Goal: Task Accomplishment & Management: Manage account settings

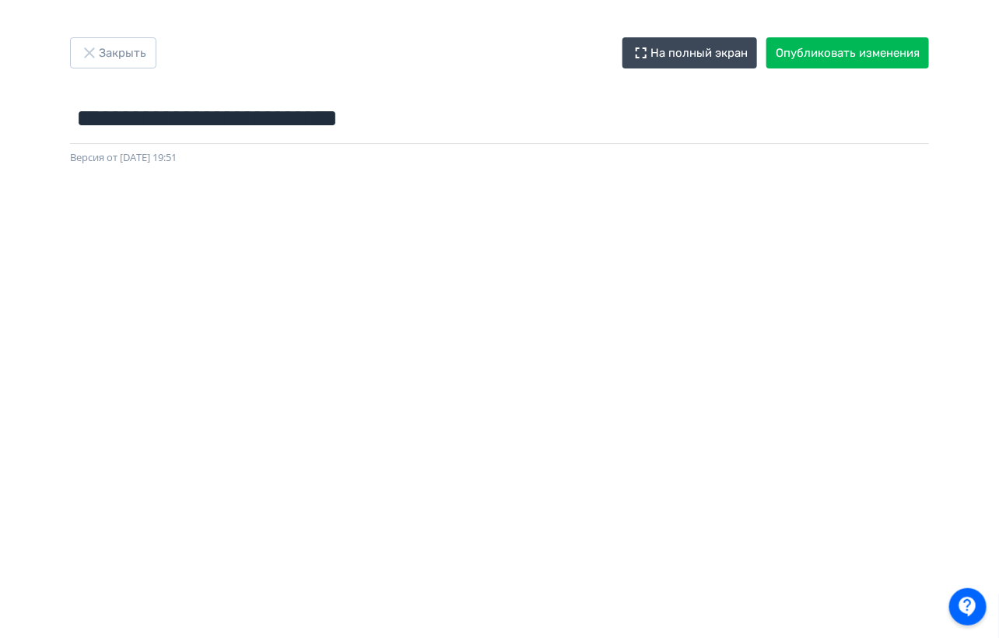
click at [656, 177] on div at bounding box center [499, 516] width 999 height 700
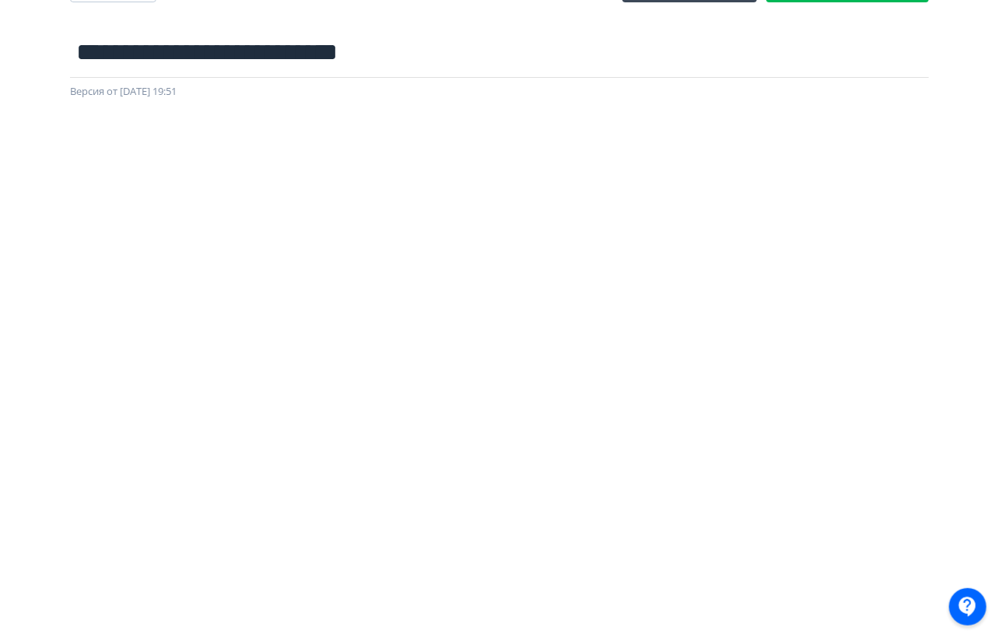
scroll to position [0, 2]
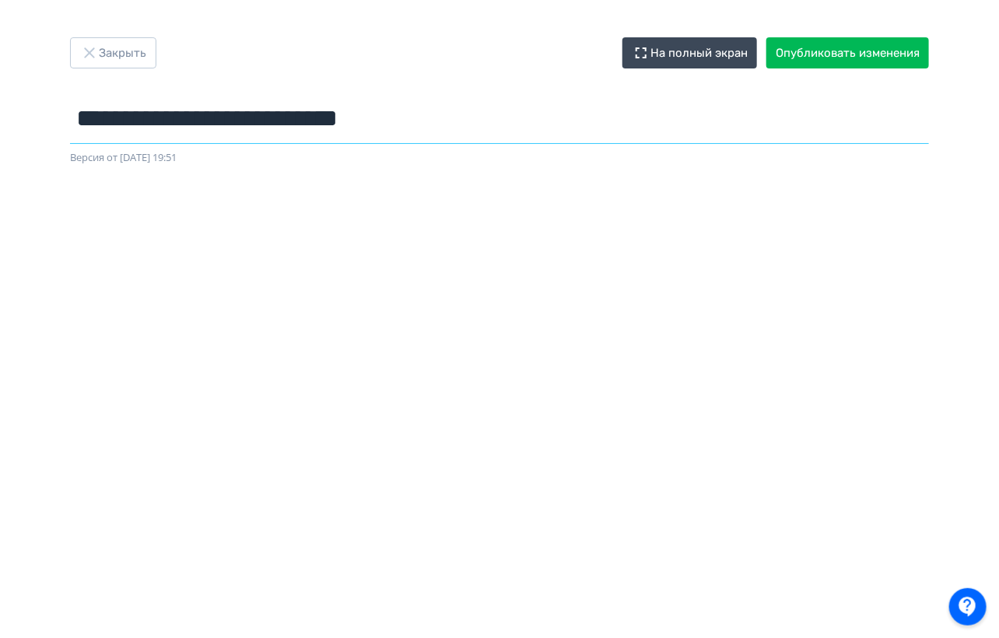
drag, startPoint x: 151, startPoint y: 118, endPoint x: 138, endPoint y: 114, distance: 13.8
click at [138, 114] on input "**********" at bounding box center [499, 118] width 859 height 51
type input "**********"
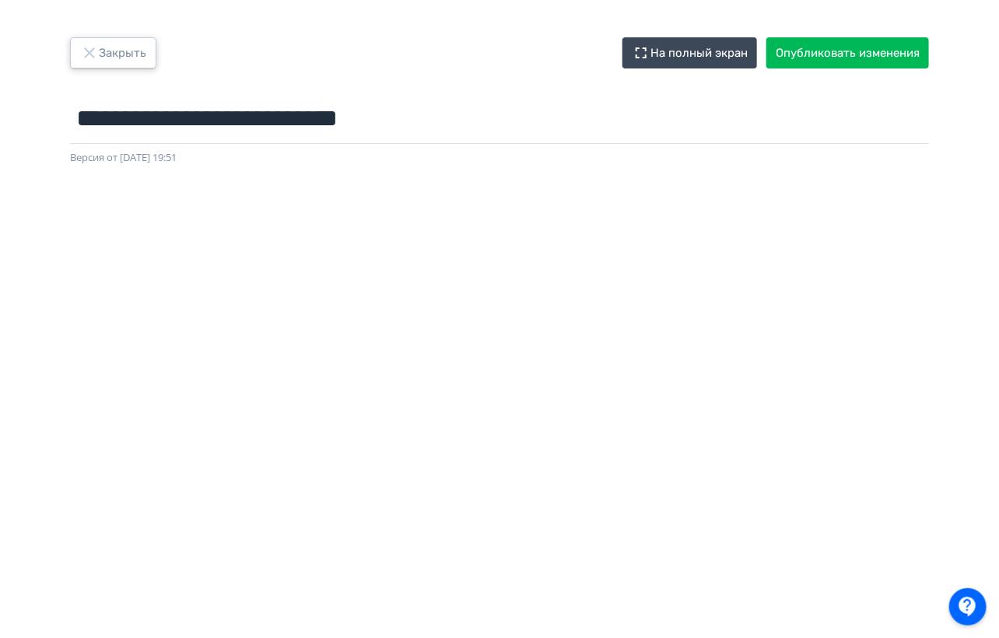
click at [101, 50] on button "Закрыть" at bounding box center [113, 52] width 86 height 31
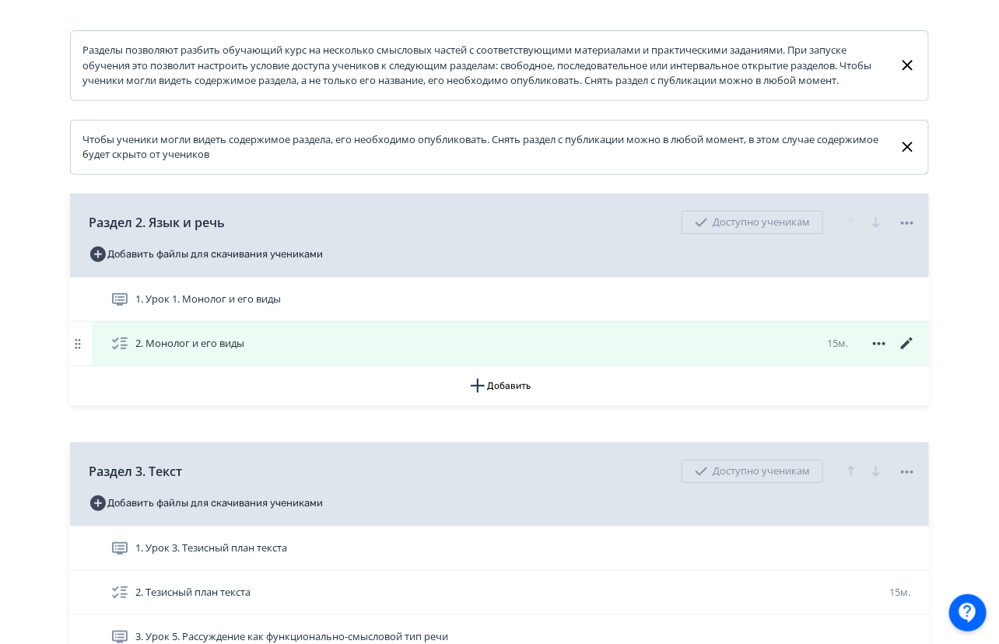
scroll to position [265, 0]
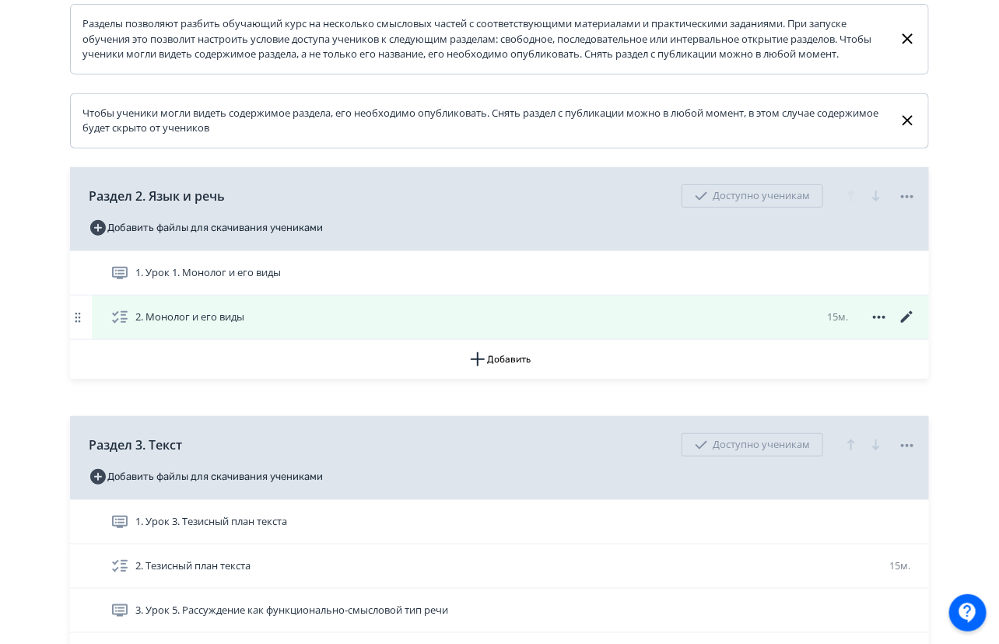
click at [905, 327] on icon at bounding box center [907, 317] width 19 height 19
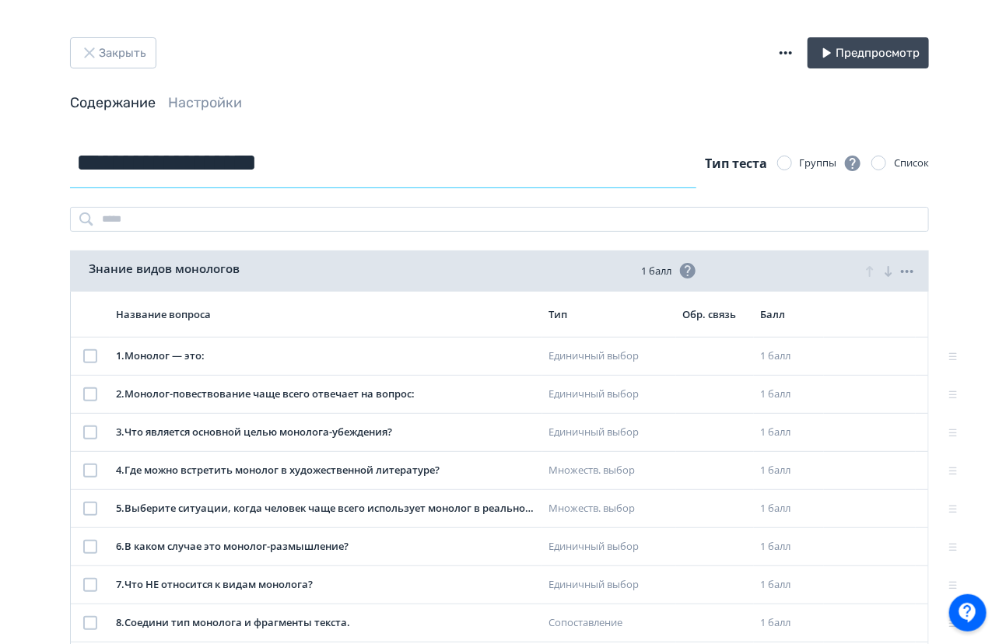
click at [82, 157] on input "**********" at bounding box center [383, 163] width 626 height 51
click at [79, 163] on input "**********" at bounding box center [383, 163] width 626 height 51
click at [394, 170] on input "**********" at bounding box center [383, 163] width 626 height 51
type input "**********"
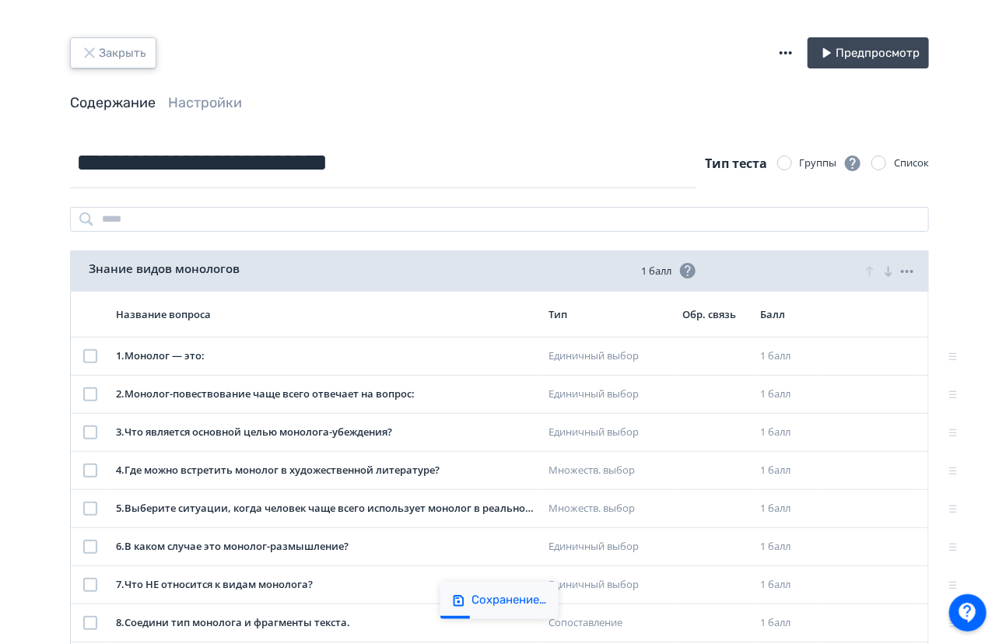
click at [130, 48] on button "Закрыть" at bounding box center [113, 52] width 86 height 31
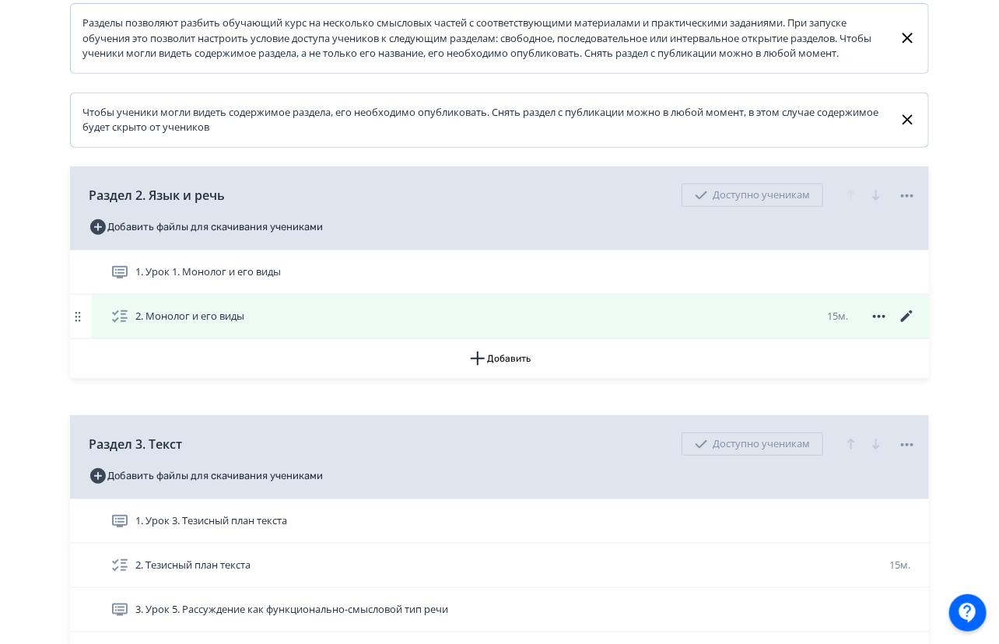
scroll to position [271, 0]
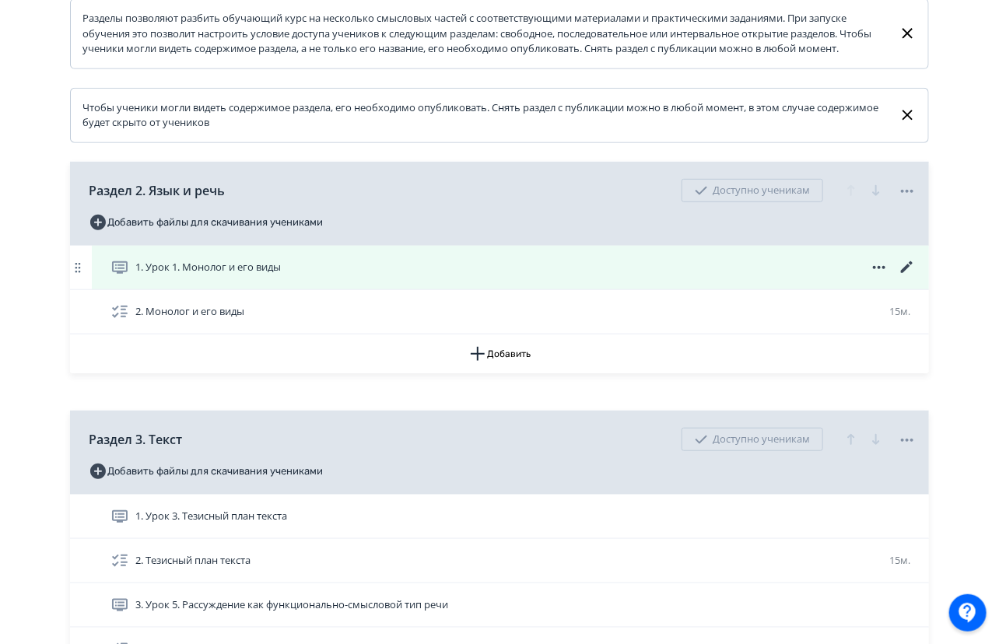
click at [913, 273] on icon at bounding box center [907, 267] width 19 height 19
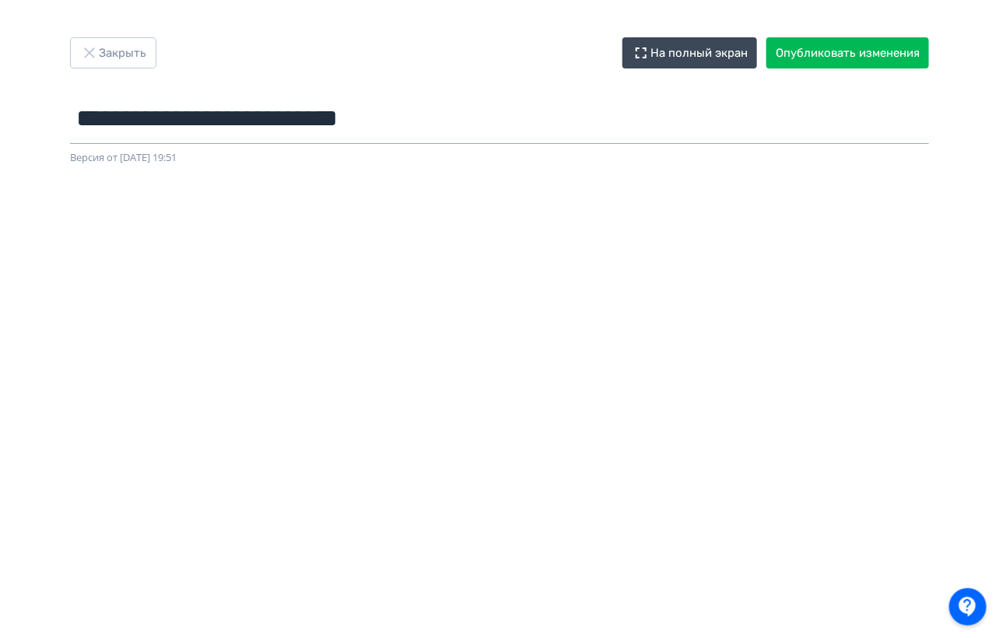
click at [146, 109] on input "**********" at bounding box center [499, 118] width 859 height 51
type input "**********"
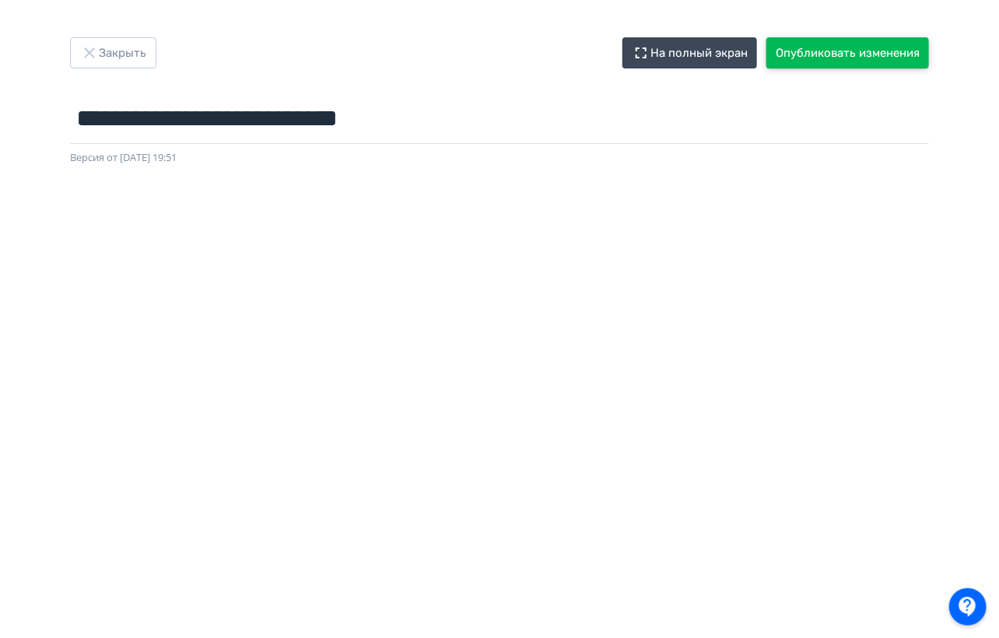
click at [833, 53] on button "Опубликовать изменения" at bounding box center [847, 52] width 163 height 31
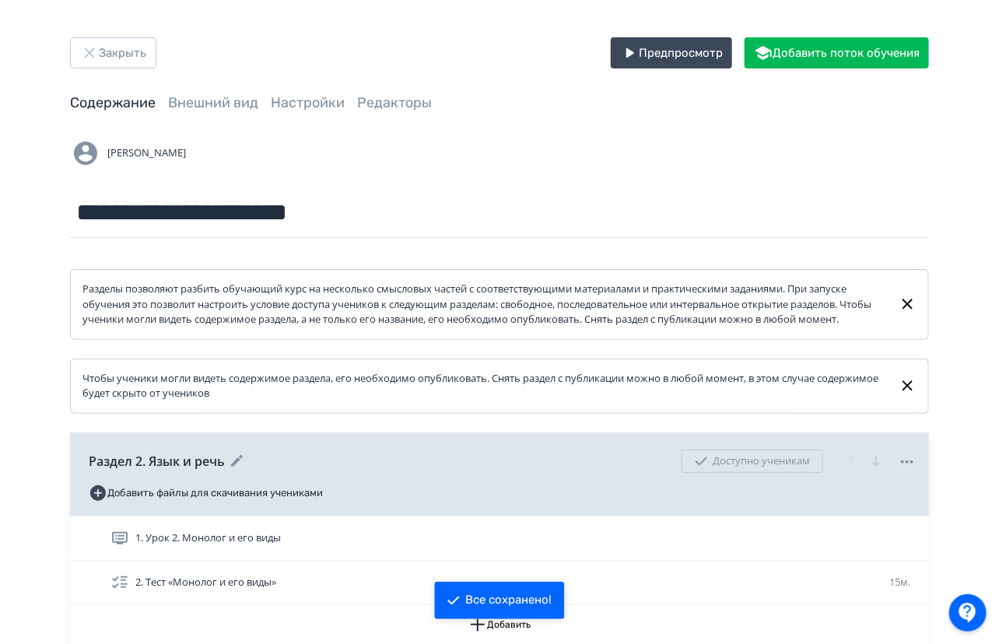
scroll to position [40, 0]
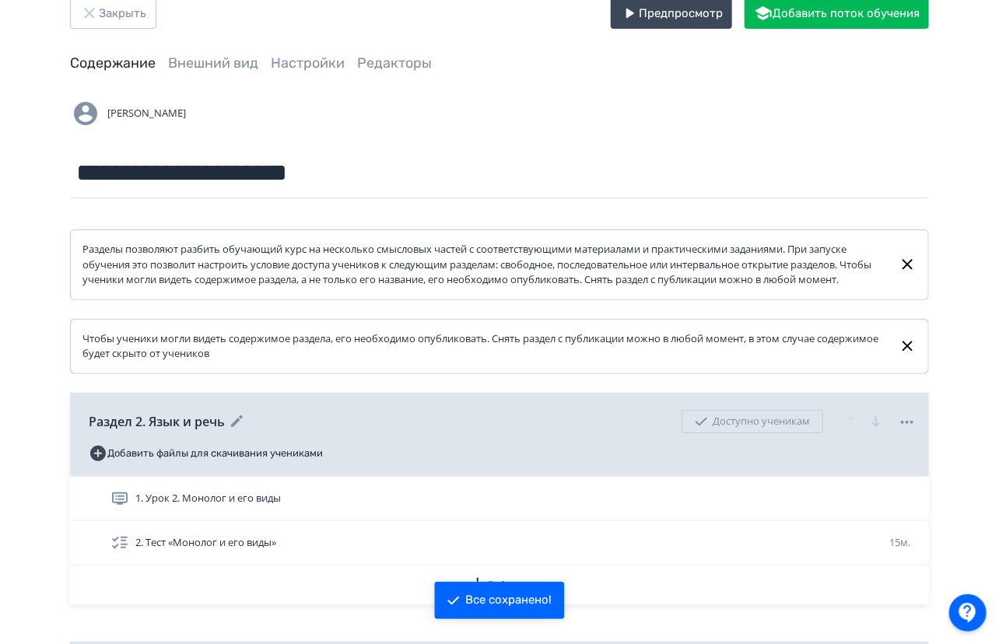
click at [770, 433] on div "Доступно ученикам" at bounding box center [753, 421] width 142 height 23
click at [910, 424] on icon at bounding box center [907, 422] width 12 height 3
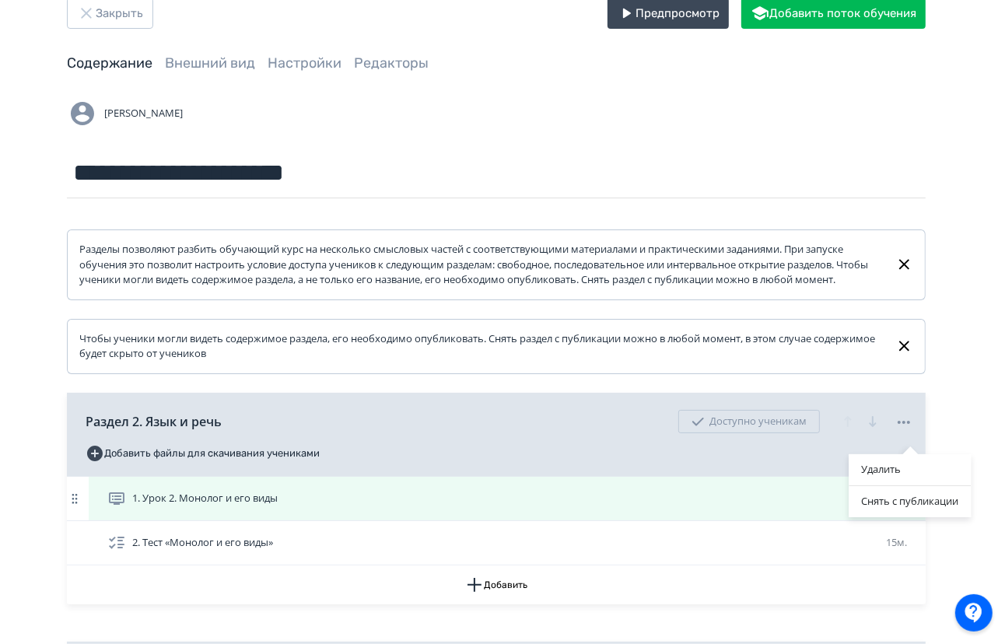
click at [917, 503] on div "Снять с публикации" at bounding box center [911, 501] width 122 height 31
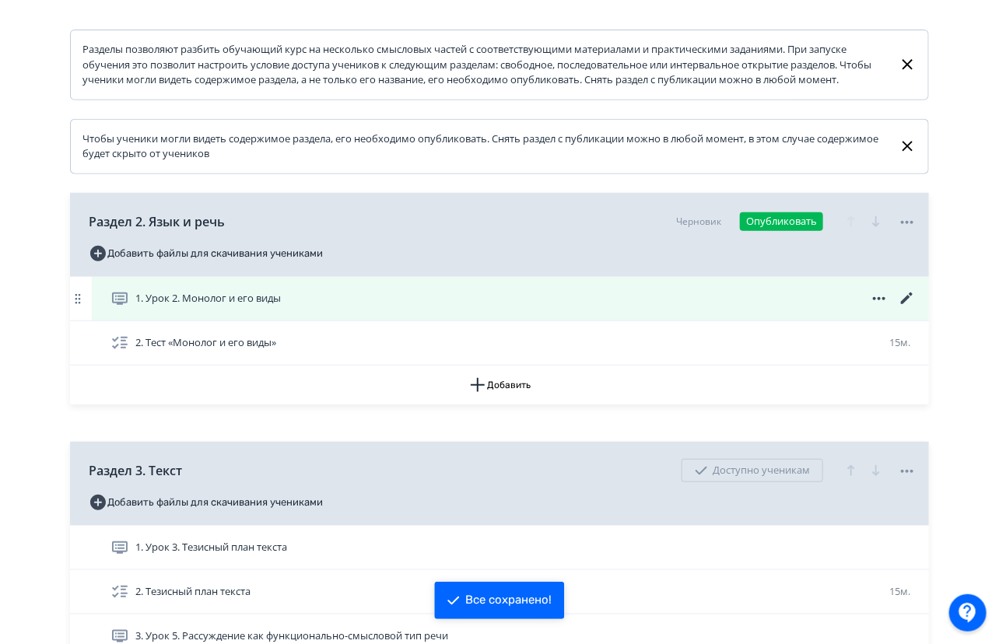
scroll to position [251, 0]
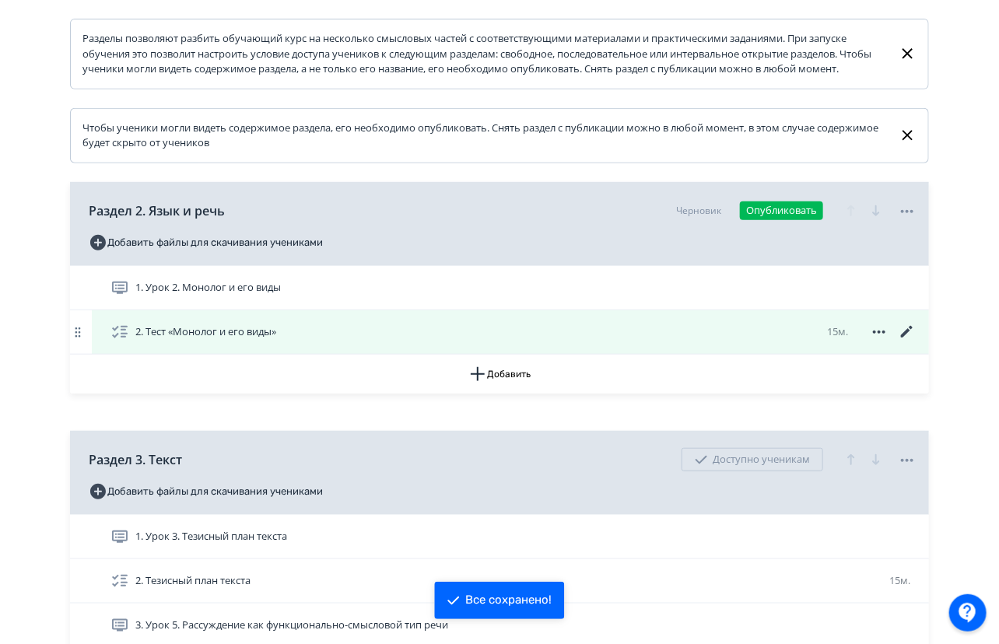
click at [909, 342] on icon at bounding box center [907, 332] width 19 height 19
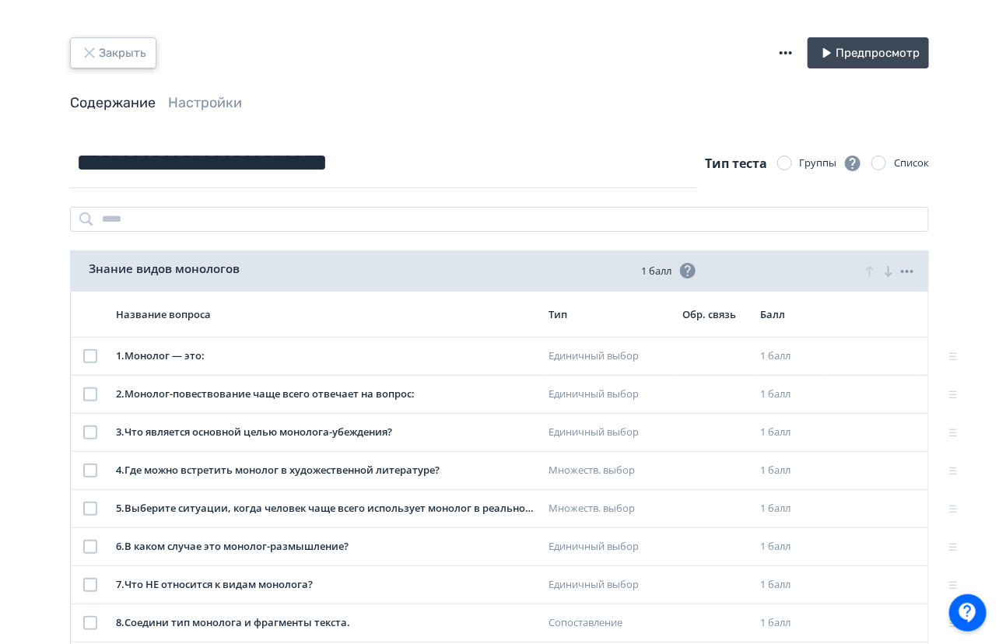
click at [99, 40] on button "Закрыть" at bounding box center [113, 52] width 86 height 31
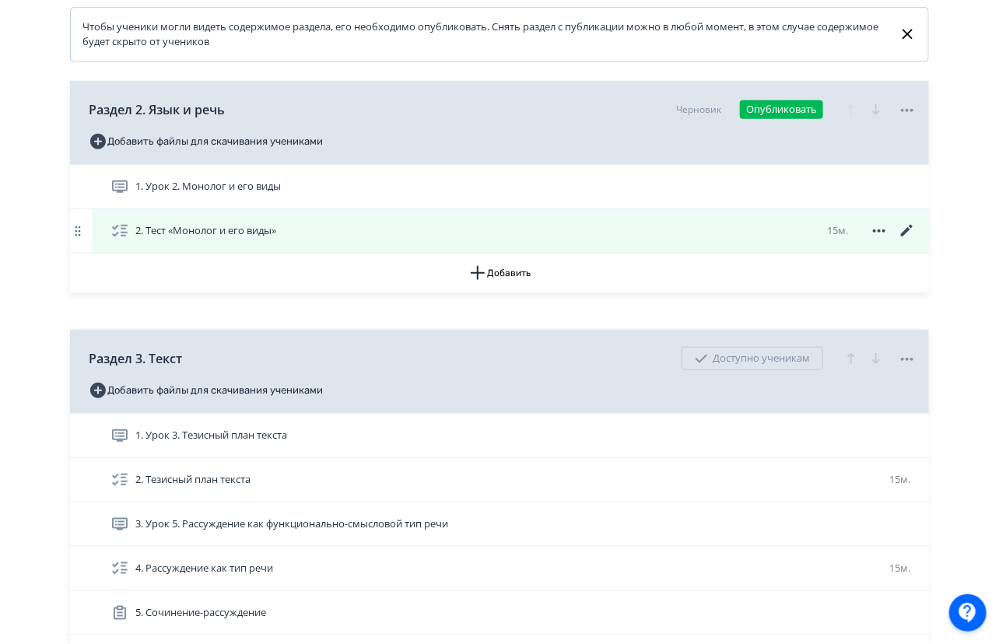
scroll to position [351, 0]
click at [904, 241] on icon at bounding box center [907, 232] width 19 height 19
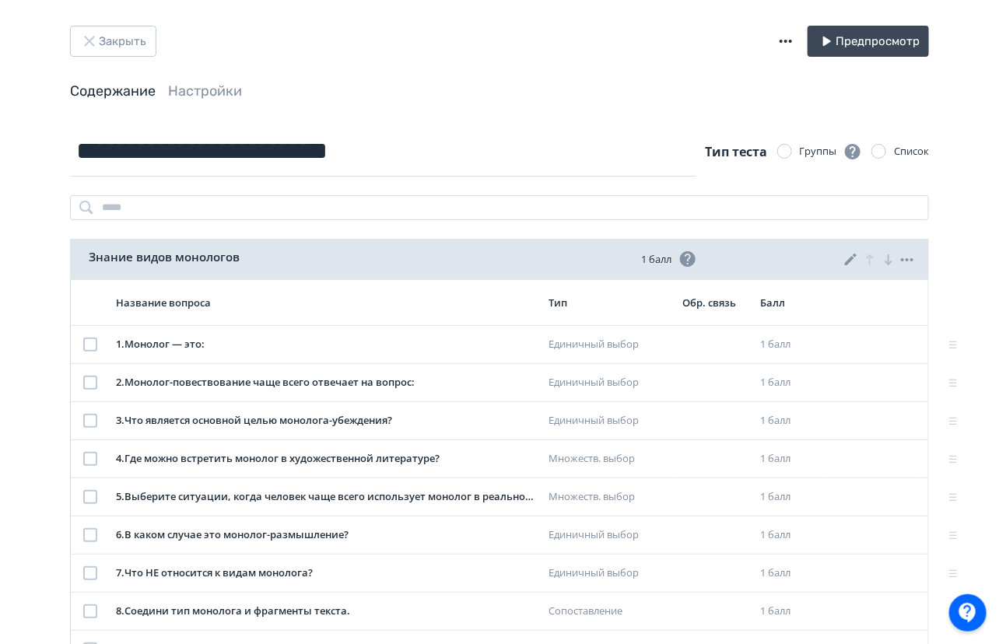
scroll to position [12, 0]
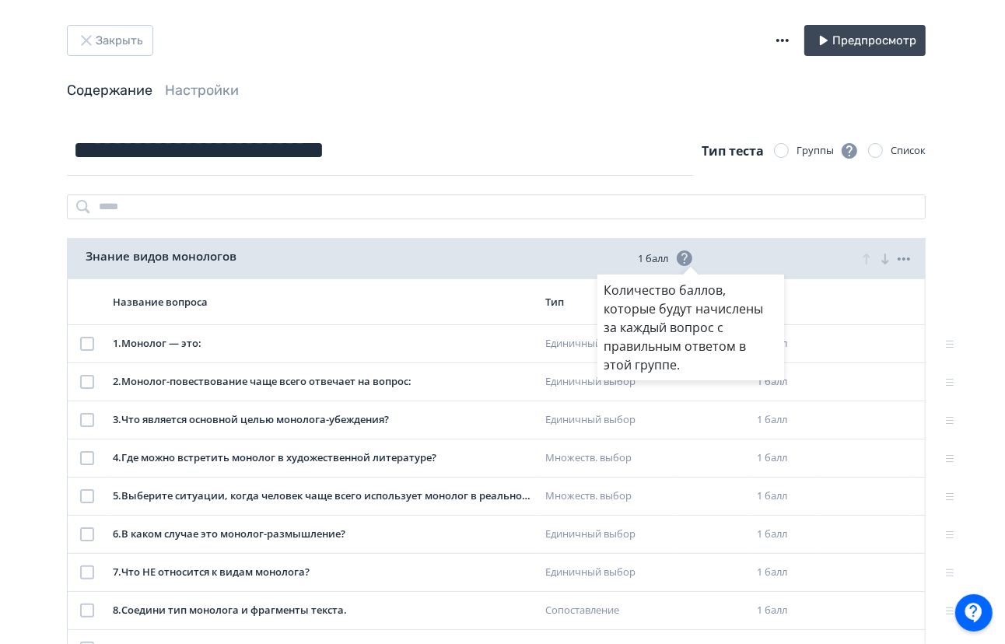
click at [829, 257] on div "Количество баллов, которые будут начислены за каждый вопрос с правильным ответо…" at bounding box center [502, 322] width 1005 height 644
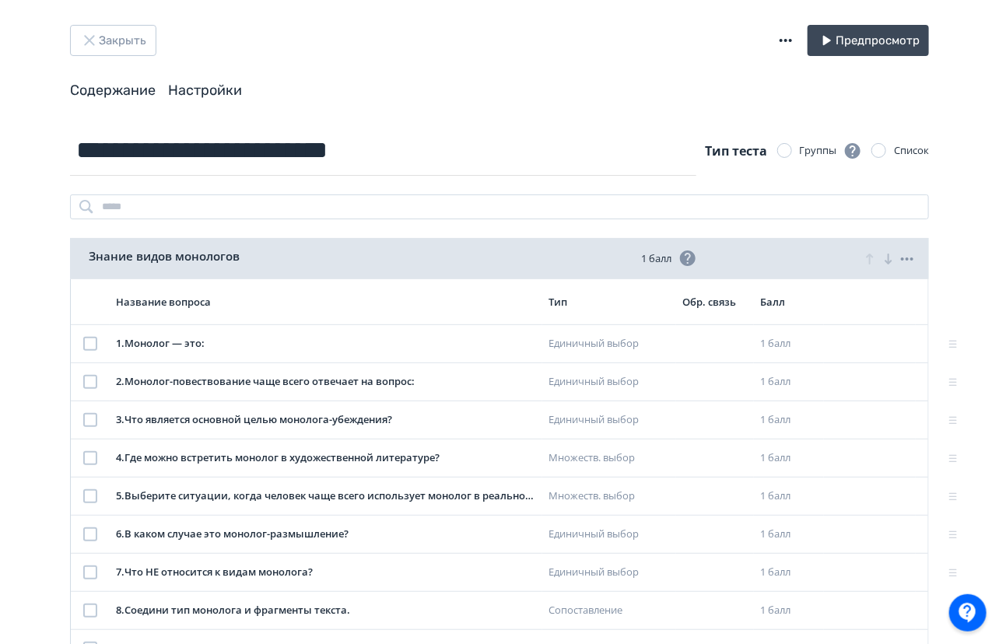
click at [198, 87] on link "Настройки" at bounding box center [205, 90] width 74 height 17
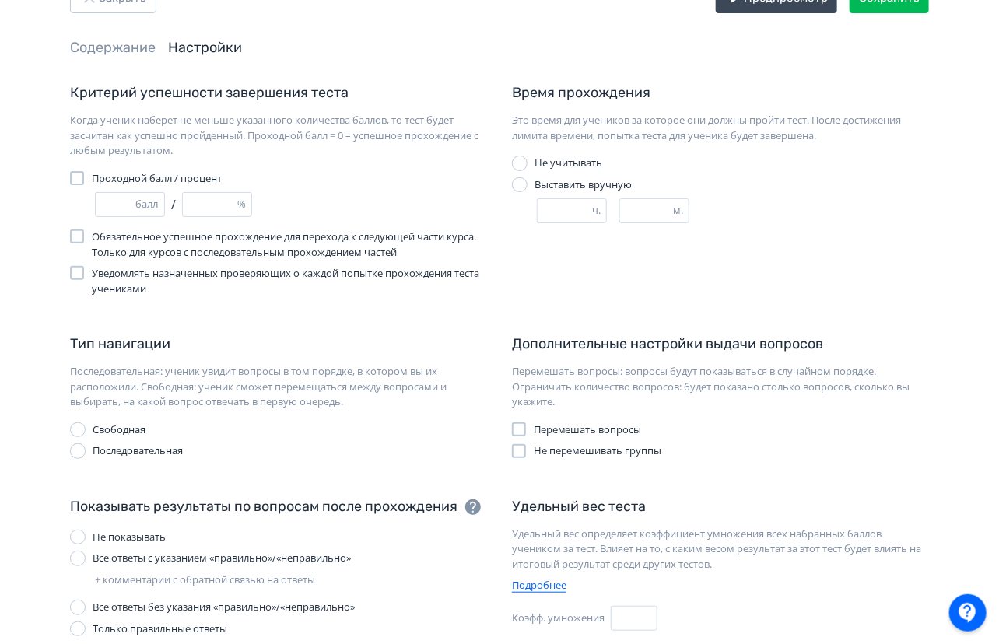
scroll to position [57, 0]
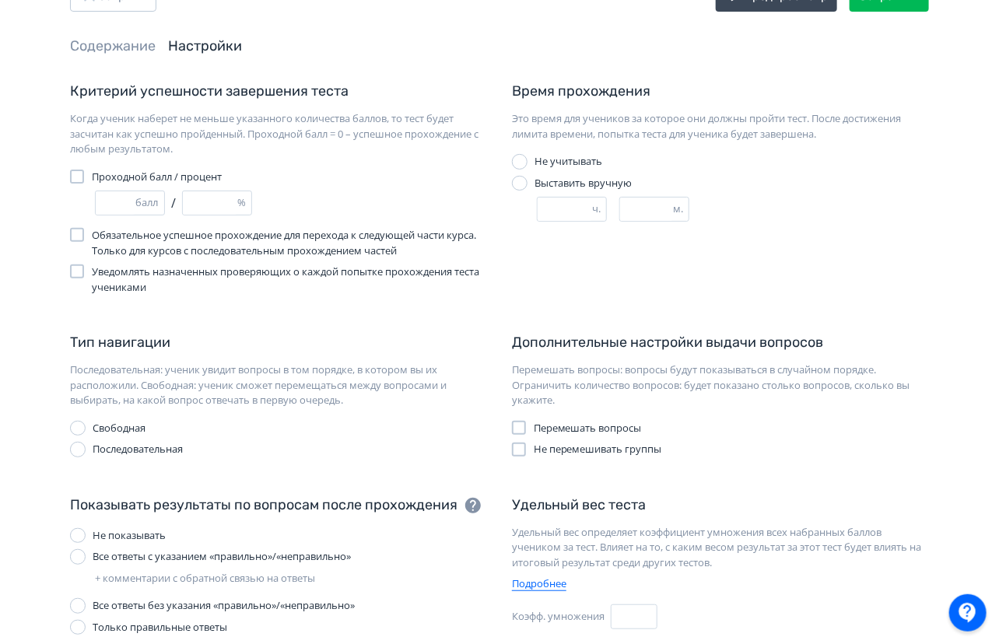
click at [547, 430] on span "Перемешать вопросы" at bounding box center [588, 429] width 108 height 16
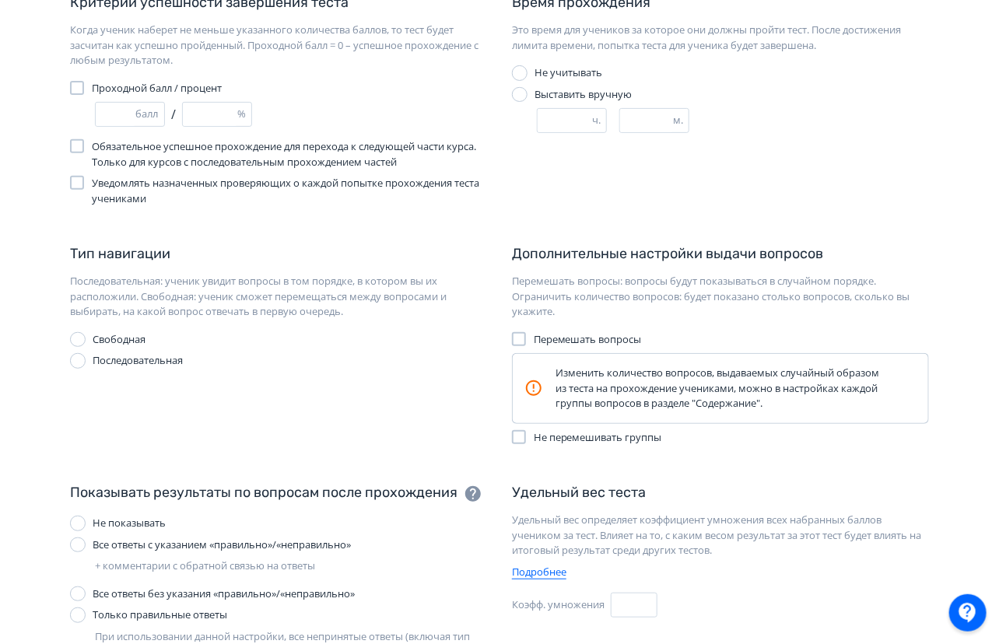
scroll to position [139, 0]
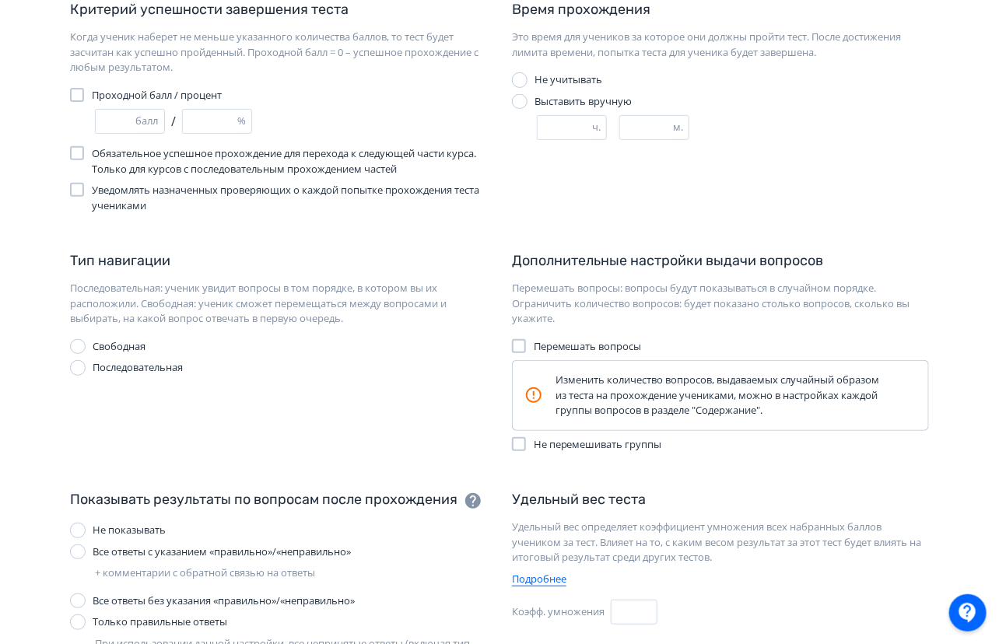
click at [79, 90] on div at bounding box center [77, 95] width 14 height 14
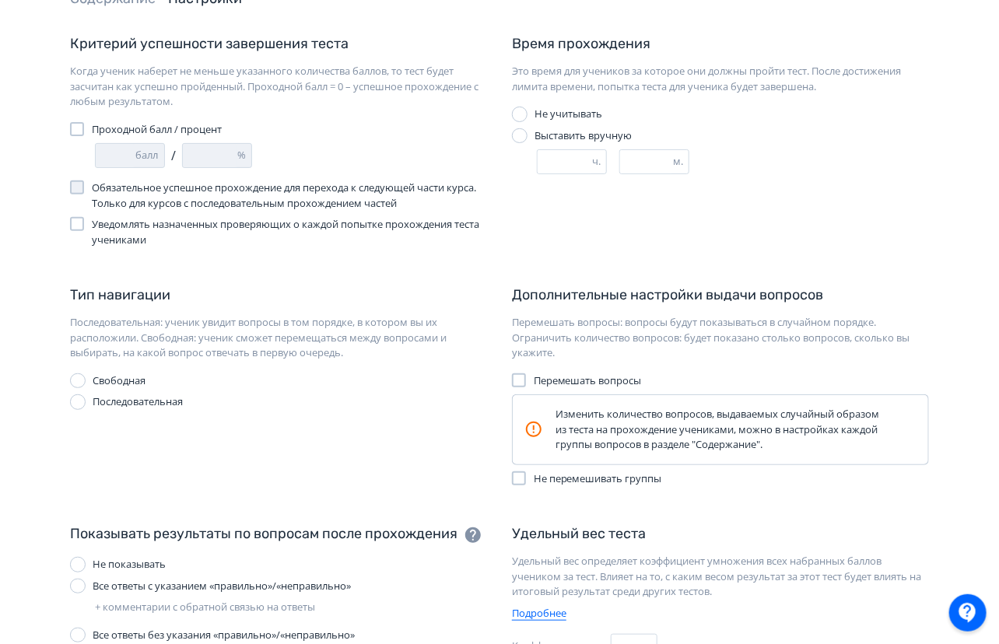
scroll to position [0, 0]
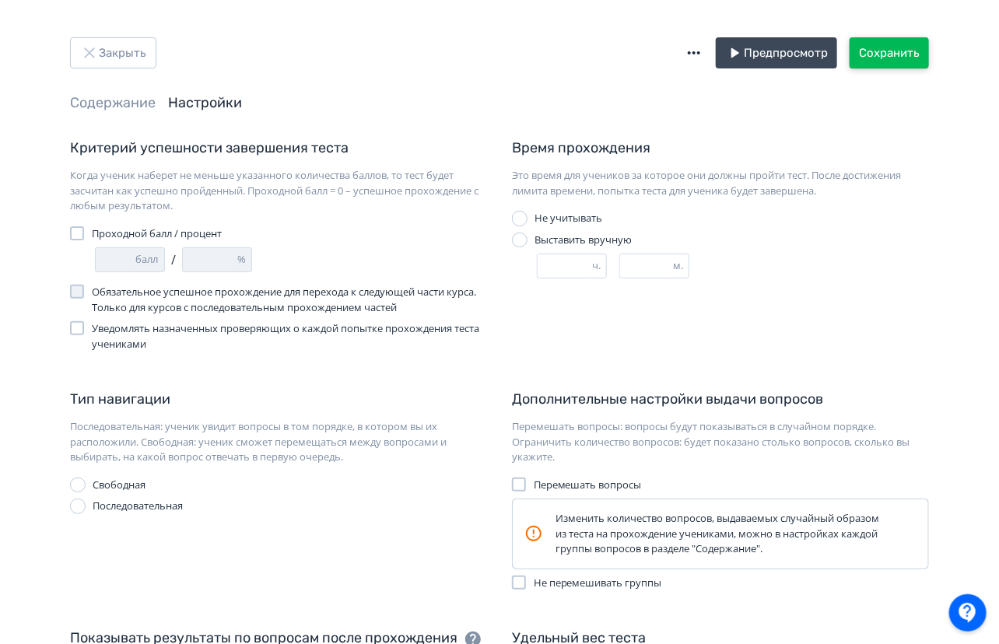
click at [876, 58] on button "Сохранить" at bounding box center [889, 52] width 79 height 31
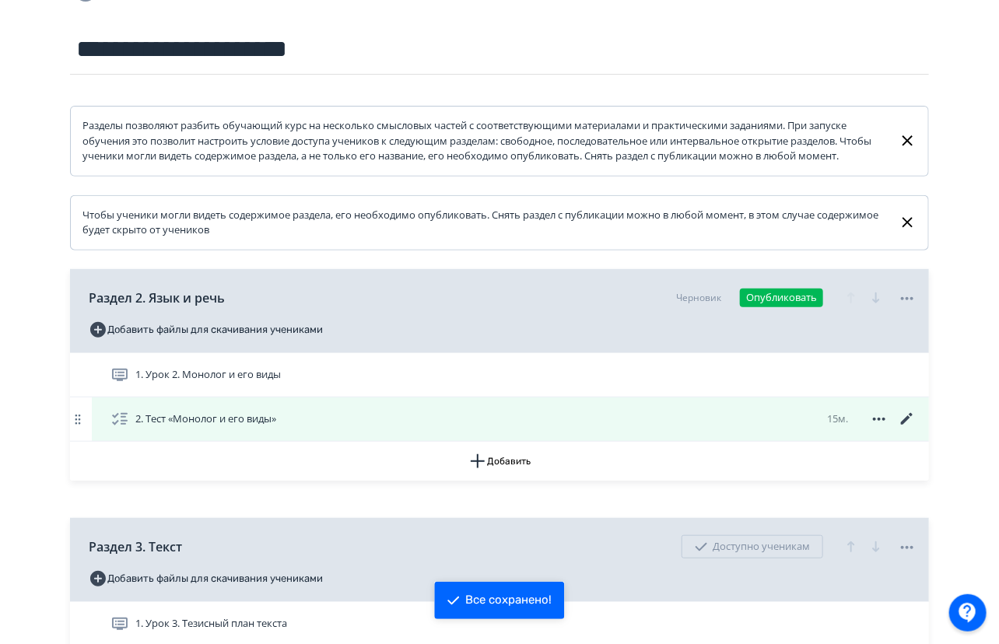
scroll to position [168, 0]
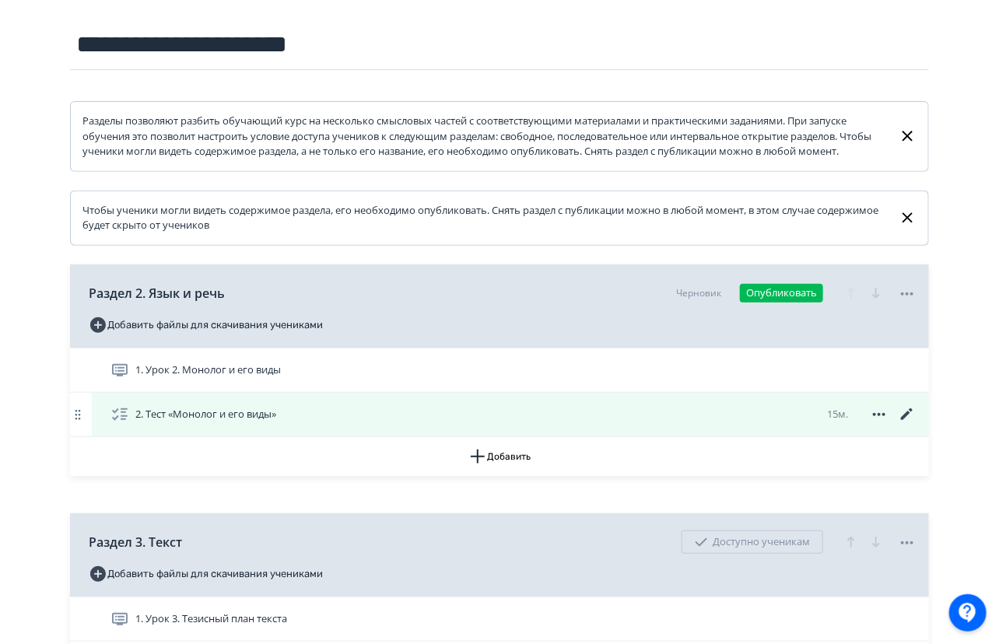
click at [909, 418] on div "2. Тест «Монолог и его виды» 15м." at bounding box center [510, 415] width 837 height 44
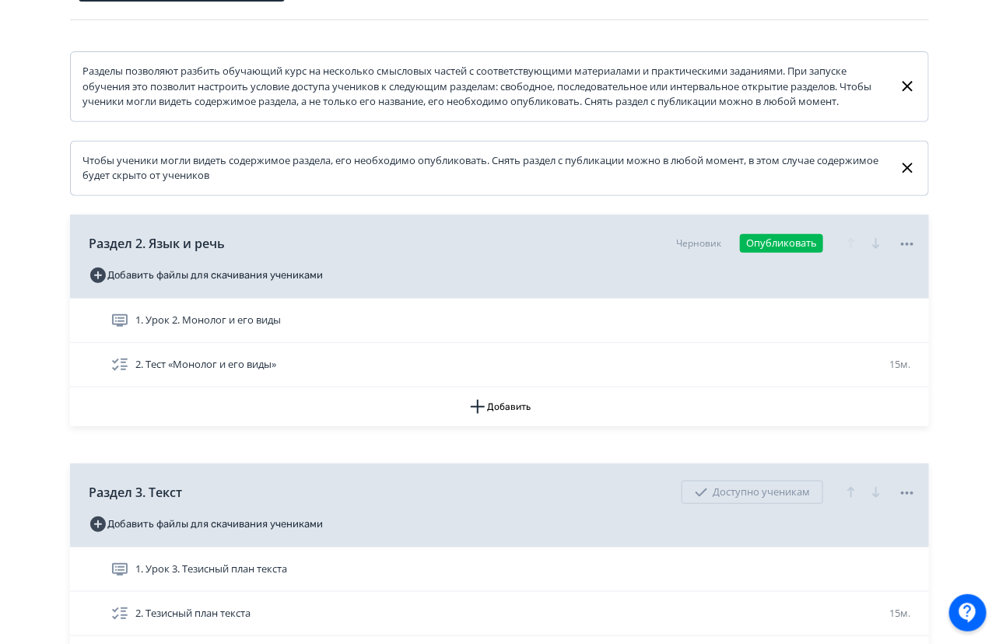
scroll to position [279, 0]
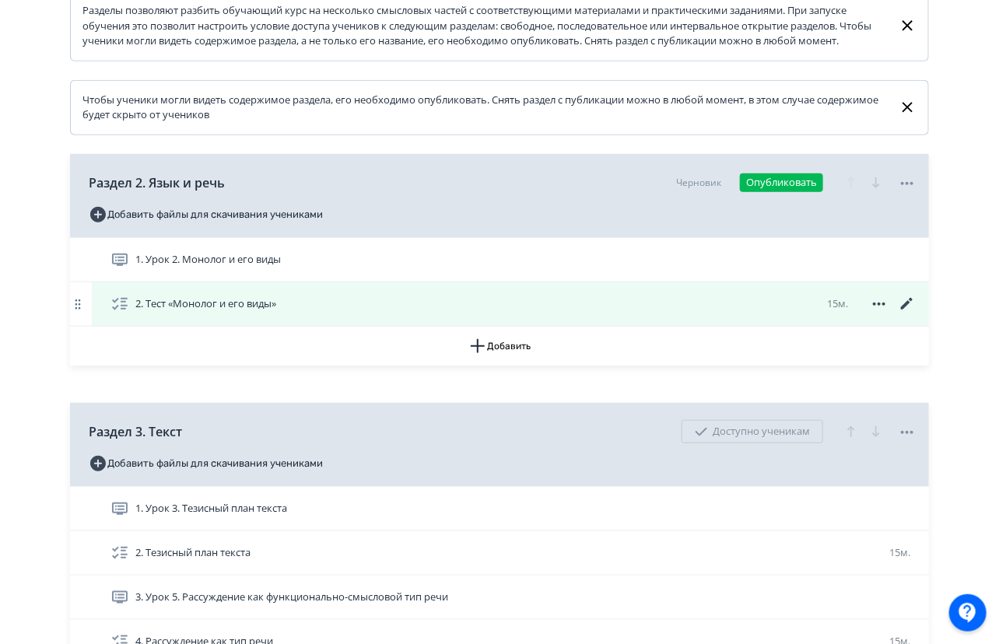
click at [903, 314] on icon at bounding box center [907, 304] width 19 height 19
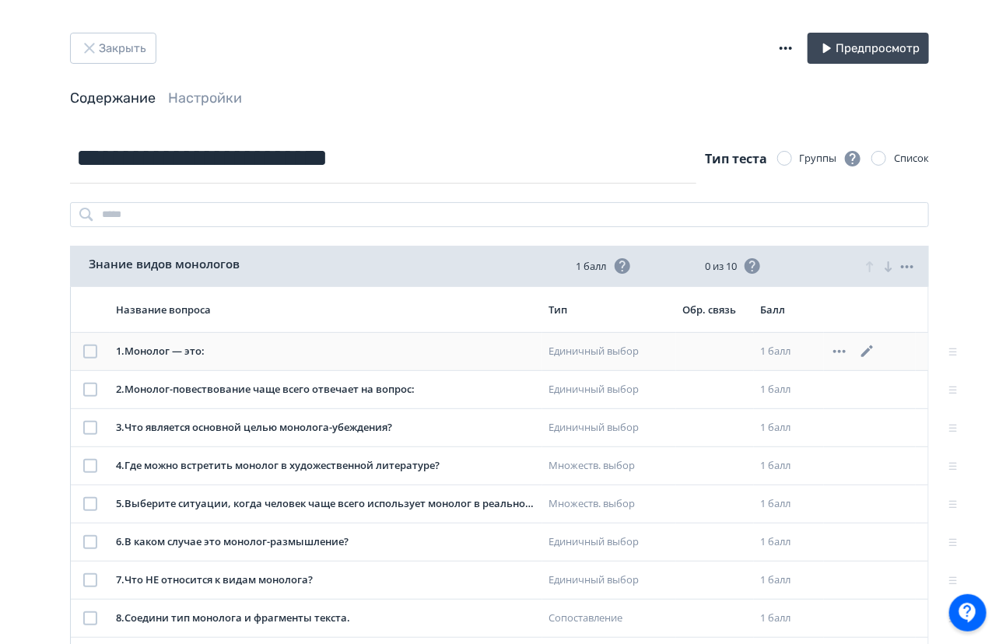
scroll to position [6, 0]
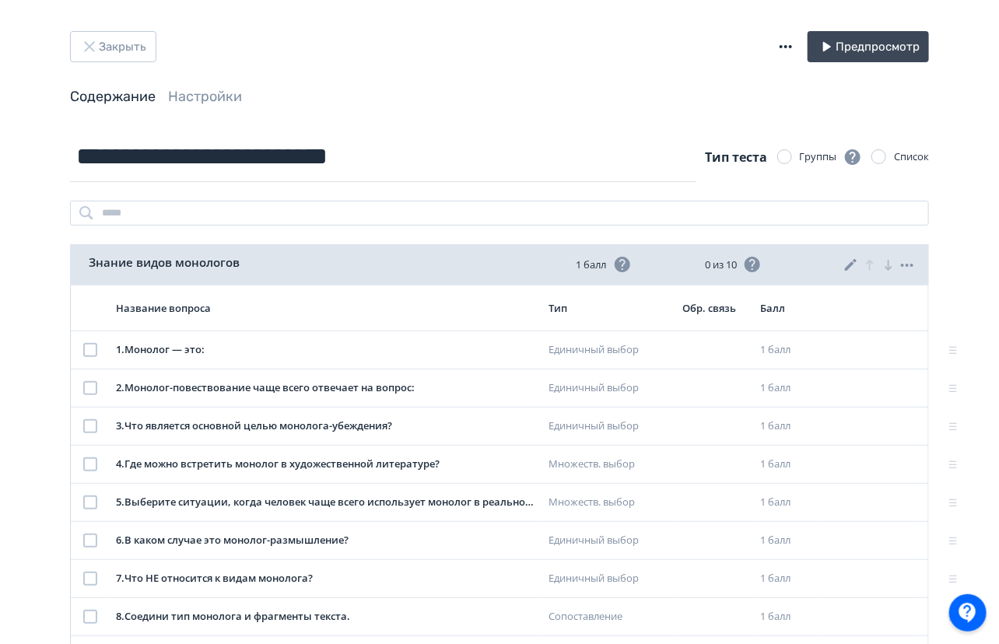
click at [855, 259] on icon at bounding box center [851, 265] width 12 height 12
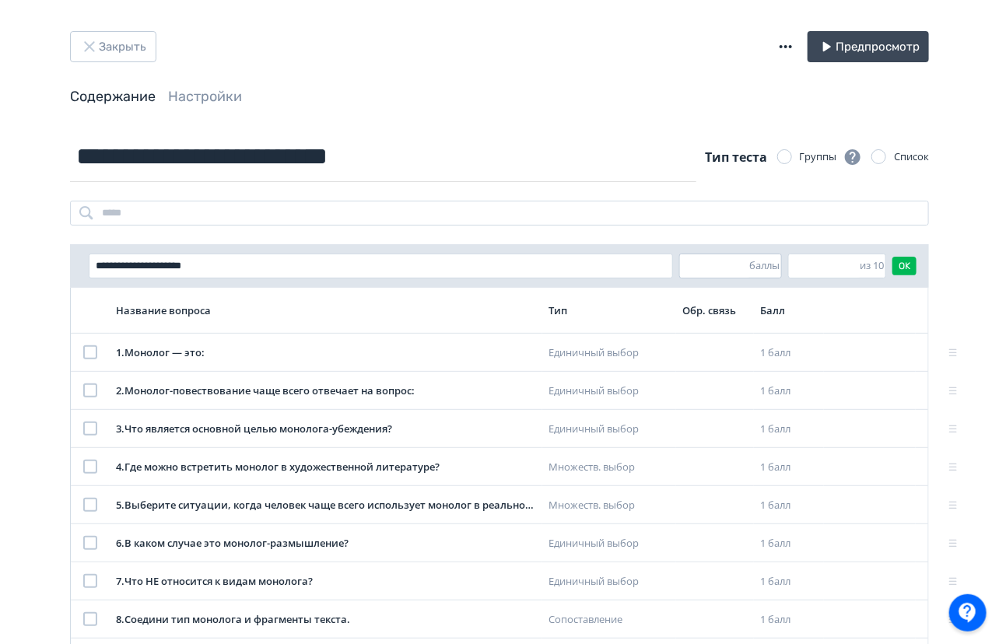
drag, startPoint x: 714, startPoint y: 263, endPoint x: 700, endPoint y: 261, distance: 13.4
click at [700, 261] on input "*" at bounding box center [715, 265] width 70 height 23
drag, startPoint x: 812, startPoint y: 254, endPoint x: 794, endPoint y: 255, distance: 18.7
click at [794, 255] on input "*" at bounding box center [825, 265] width 72 height 23
type input "**"
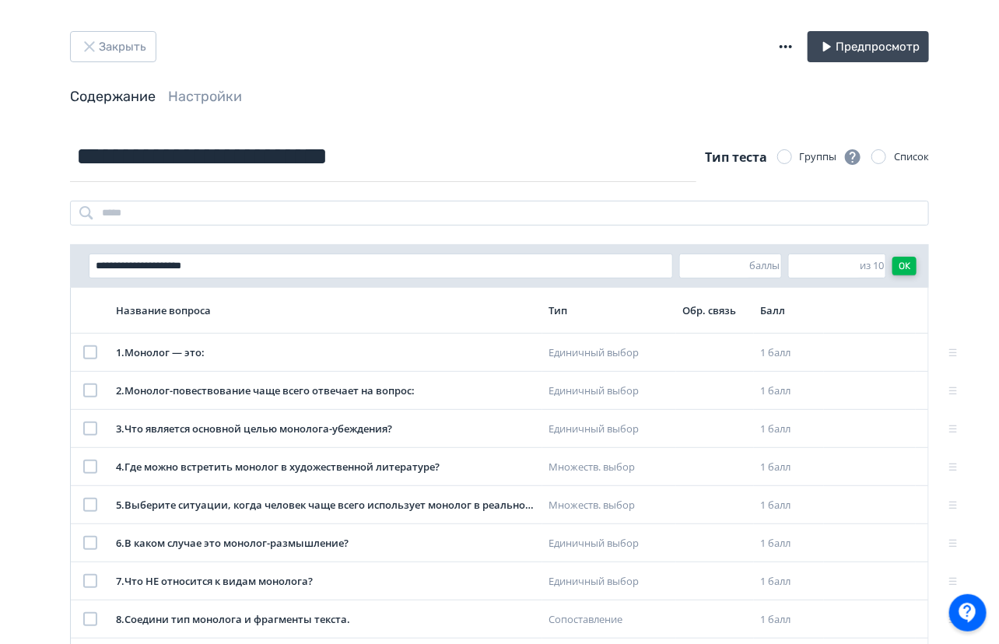
click at [912, 263] on button "OK" at bounding box center [905, 266] width 24 height 19
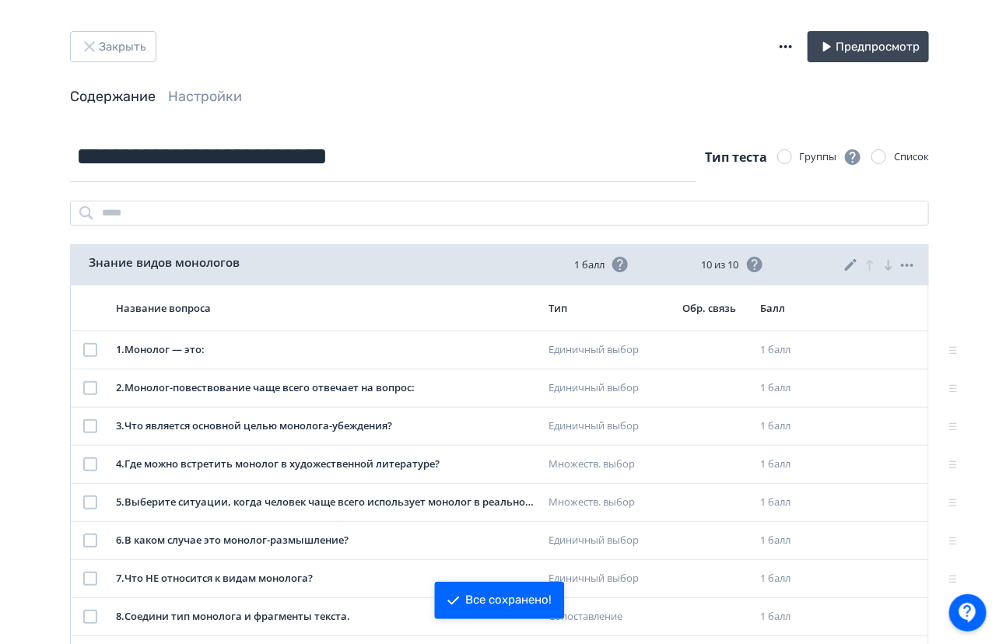
click at [221, 105] on span "Настройки" at bounding box center [205, 96] width 74 height 19
click at [221, 100] on link "Настройки" at bounding box center [205, 96] width 74 height 17
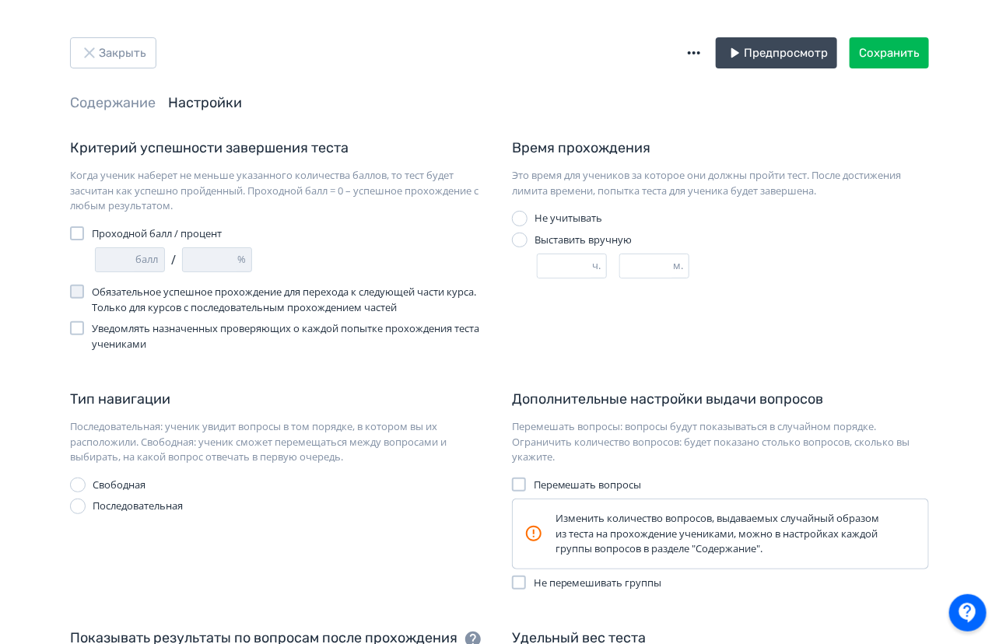
click at [91, 233] on label "Проходной балл / процент" at bounding box center [146, 234] width 152 height 16
click at [210, 258] on input "*" at bounding box center [210, 259] width 54 height 23
type input "*"
type input "**"
click at [82, 290] on div at bounding box center [77, 292] width 14 height 14
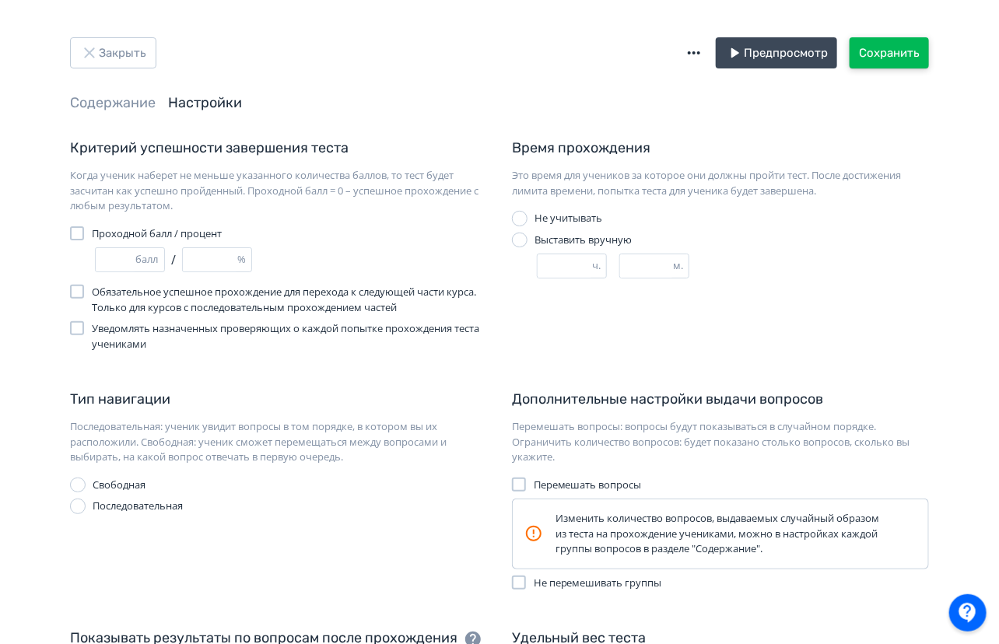
click at [899, 64] on button "Сохранить" at bounding box center [889, 52] width 79 height 31
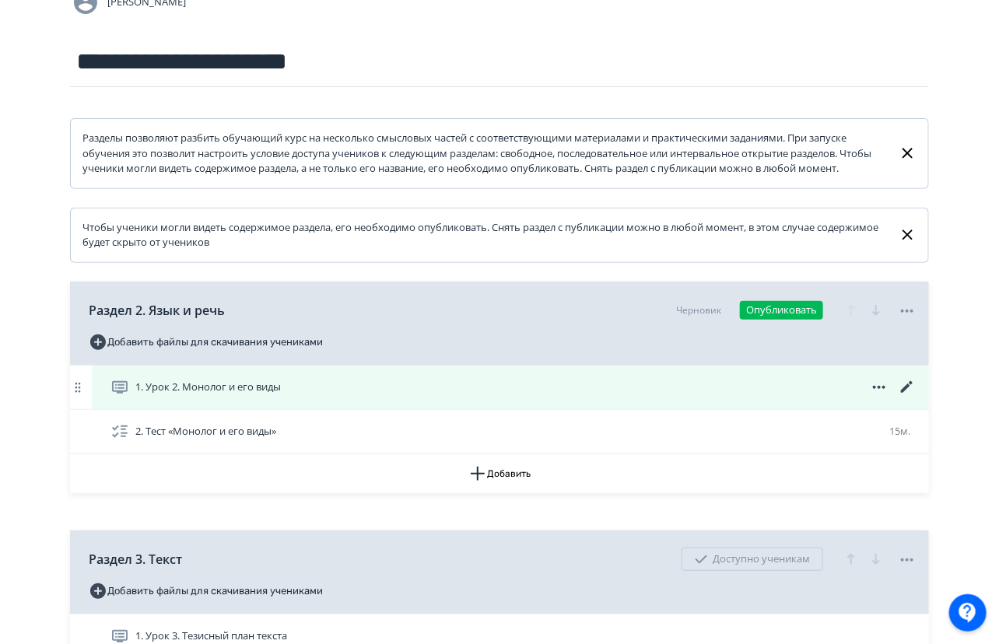
scroll to position [158, 0]
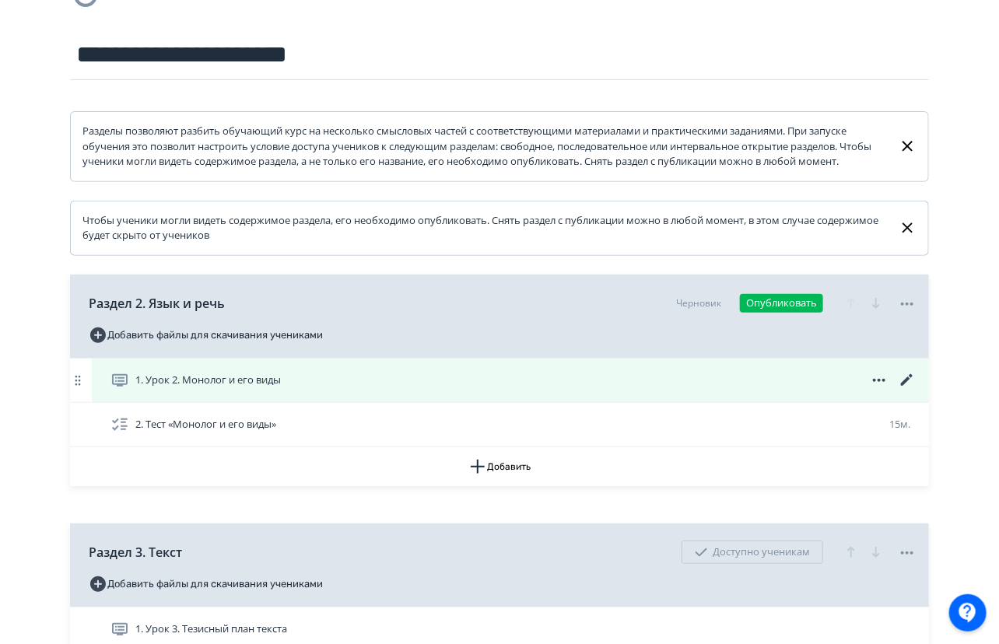
click at [916, 385] on icon at bounding box center [907, 380] width 19 height 19
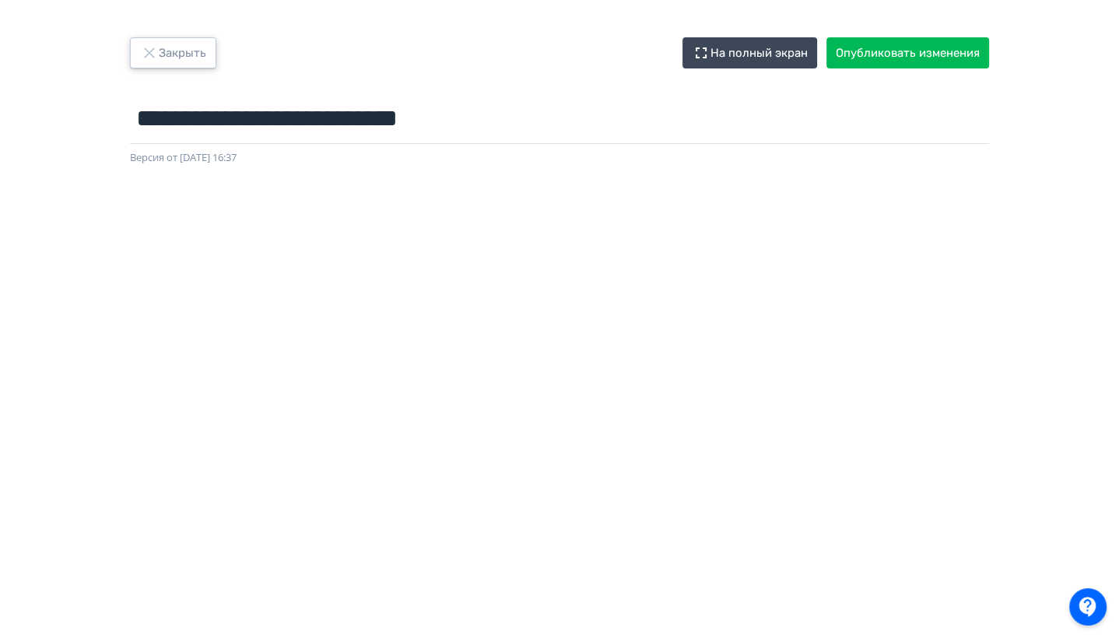
click at [167, 41] on button "Закрыть" at bounding box center [173, 52] width 86 height 31
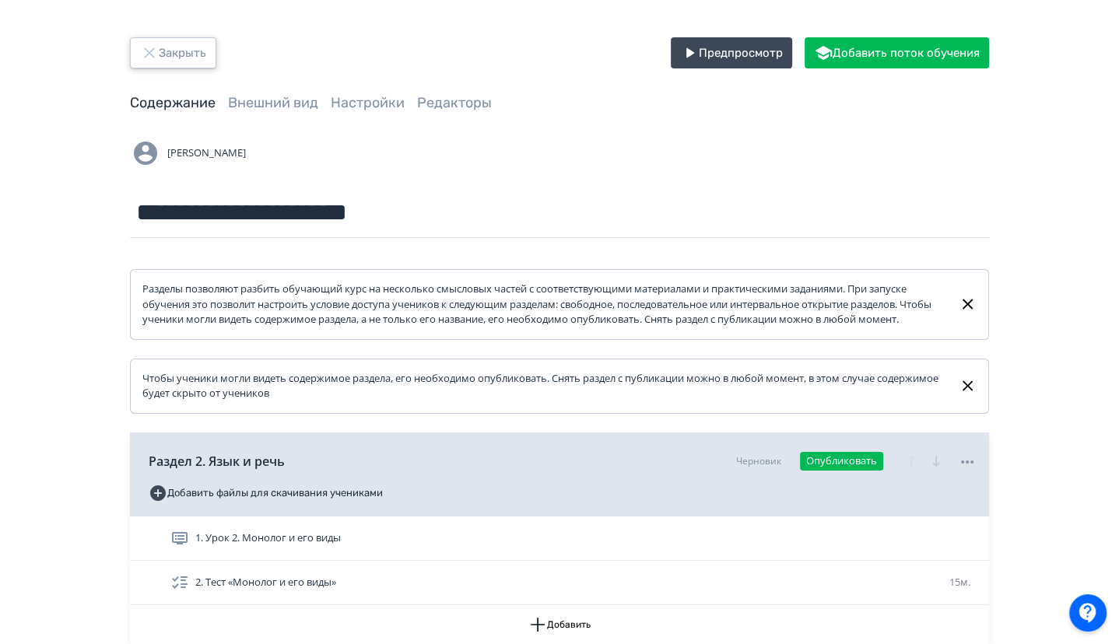
click at [179, 51] on button "Закрыть" at bounding box center [173, 52] width 86 height 31
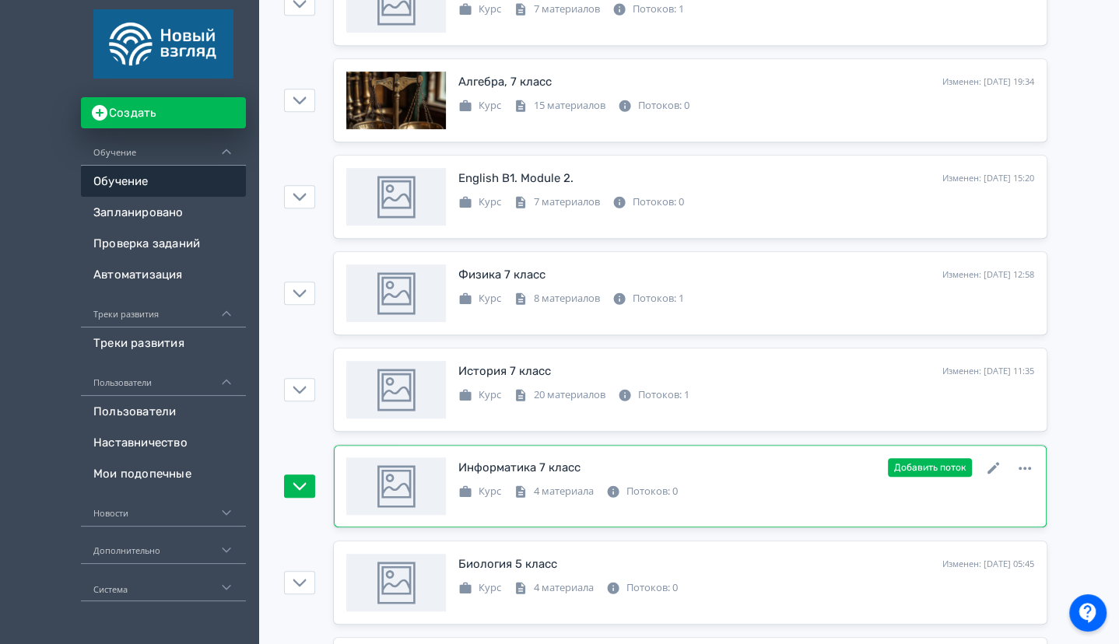
scroll to position [638, 0]
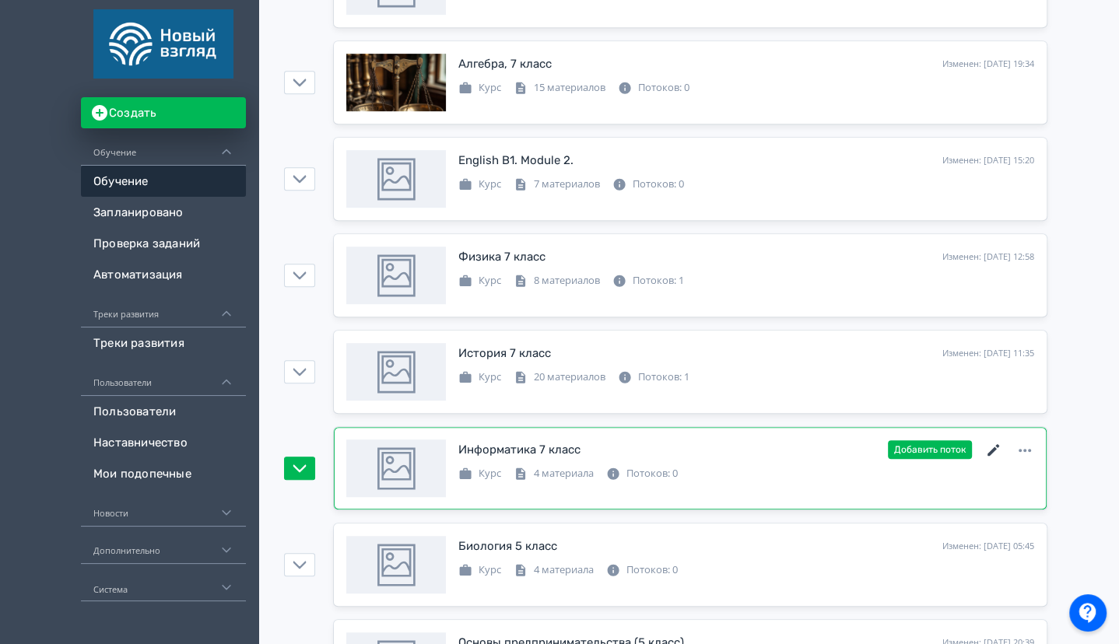
click at [998, 441] on icon at bounding box center [993, 450] width 19 height 19
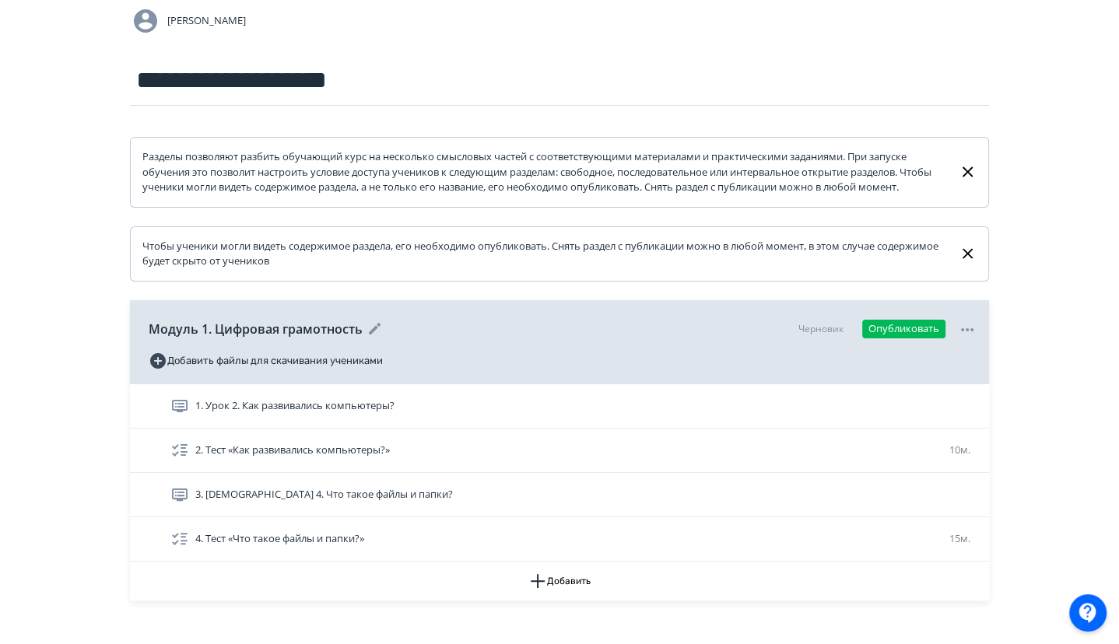
scroll to position [232, 0]
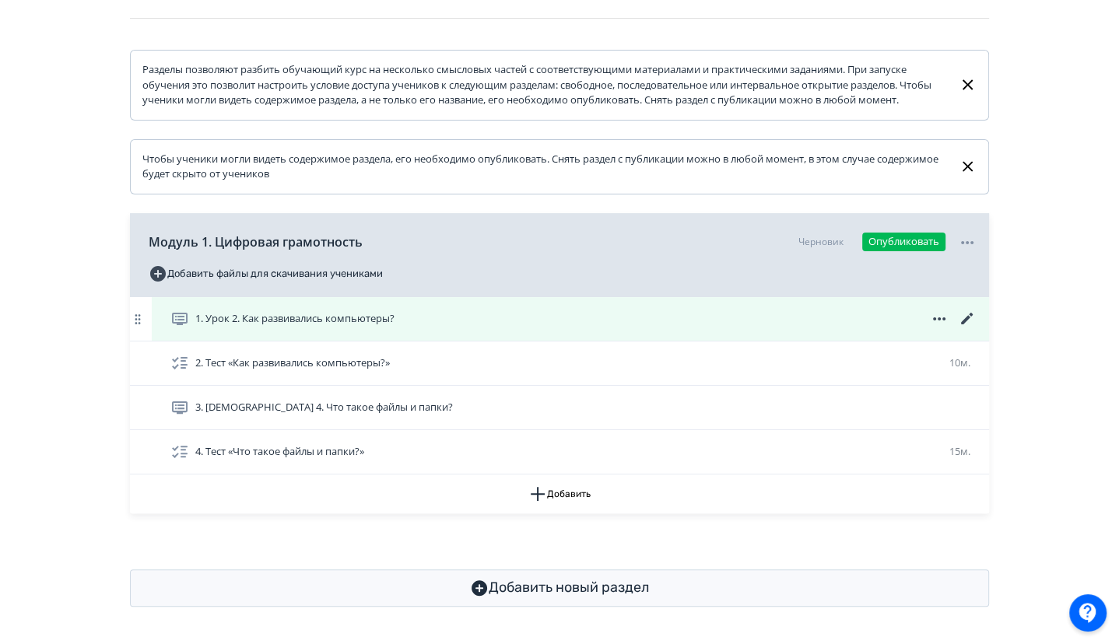
click at [970, 320] on icon at bounding box center [967, 319] width 19 height 19
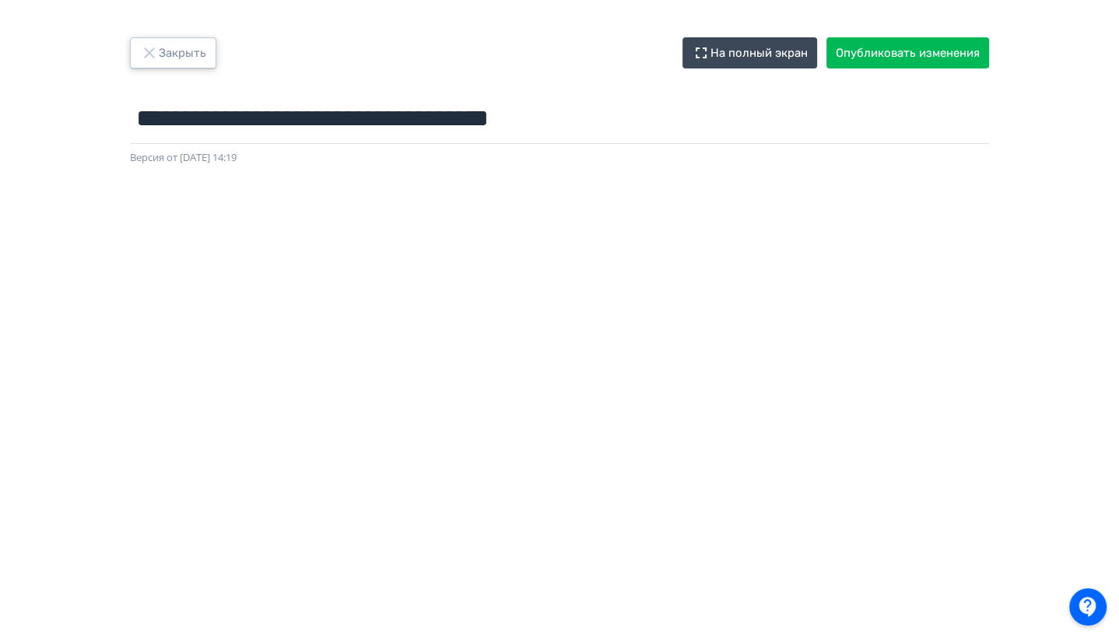
click at [186, 39] on button "Закрыть" at bounding box center [173, 52] width 86 height 31
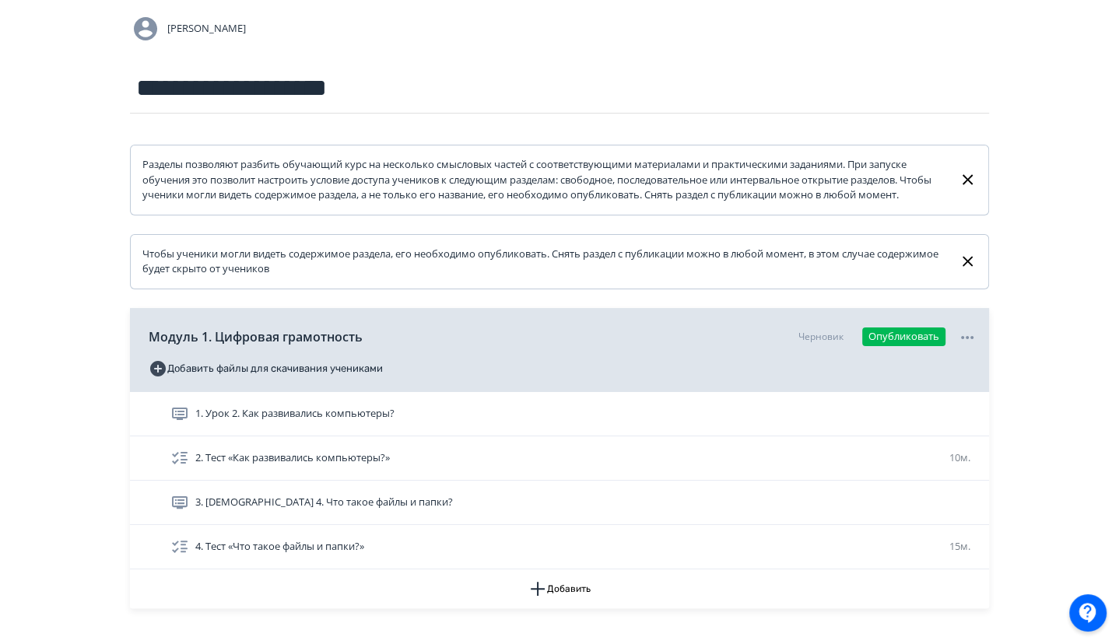
scroll to position [126, 0]
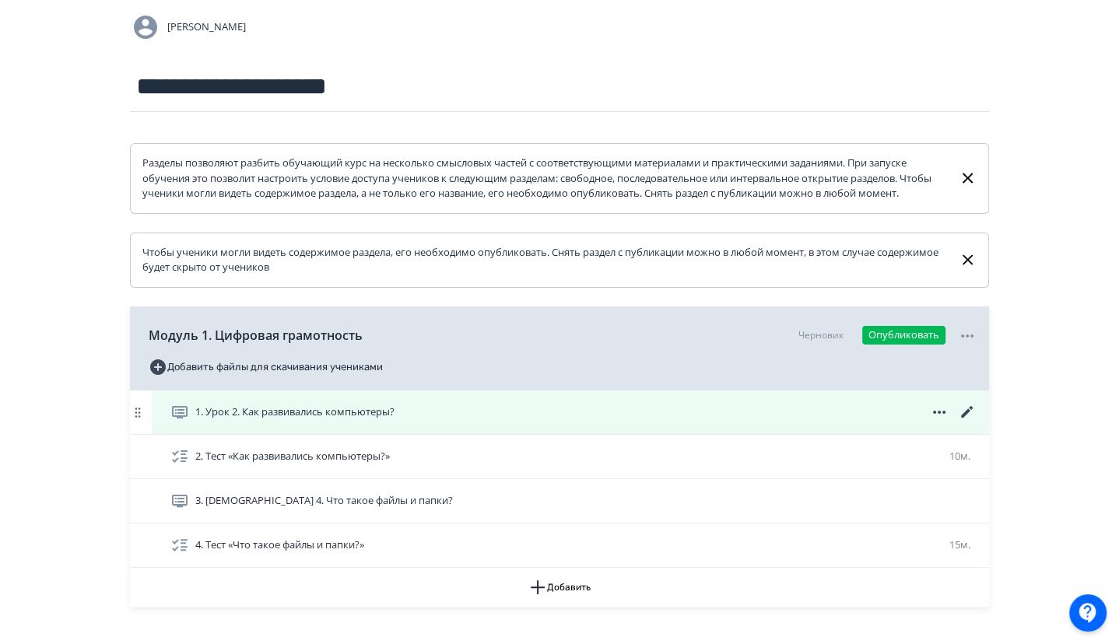
click at [966, 422] on icon at bounding box center [967, 412] width 19 height 19
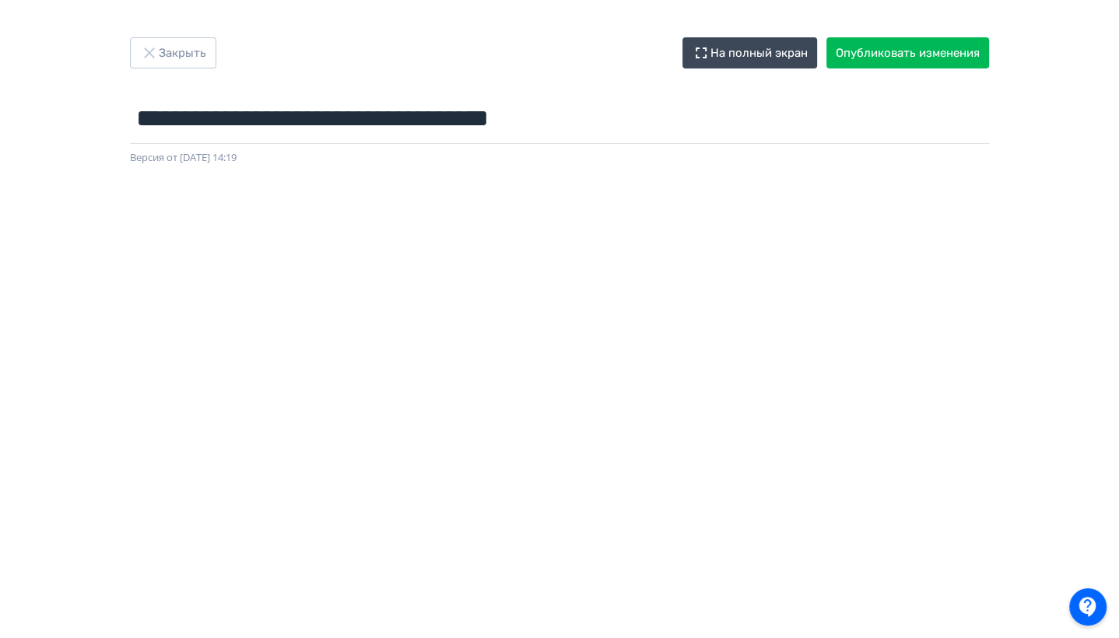
click at [180, 68] on div "Закрыть На полный экран Опубликовать изменения" at bounding box center [559, 52] width 859 height 31
click at [180, 67] on button "Закрыть" at bounding box center [173, 52] width 86 height 31
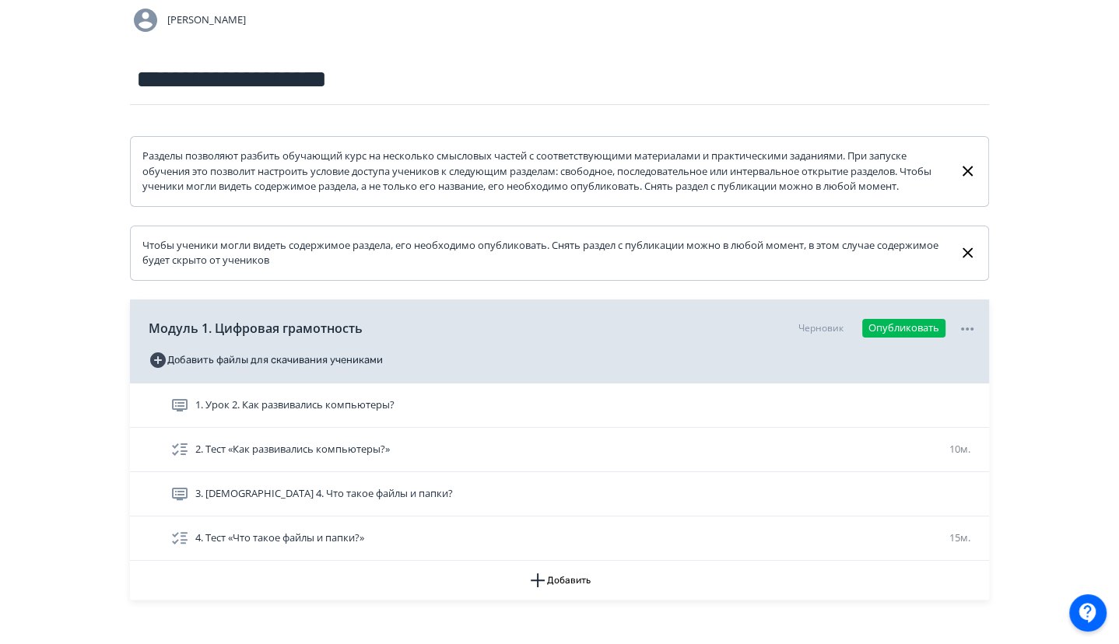
scroll to position [165, 0]
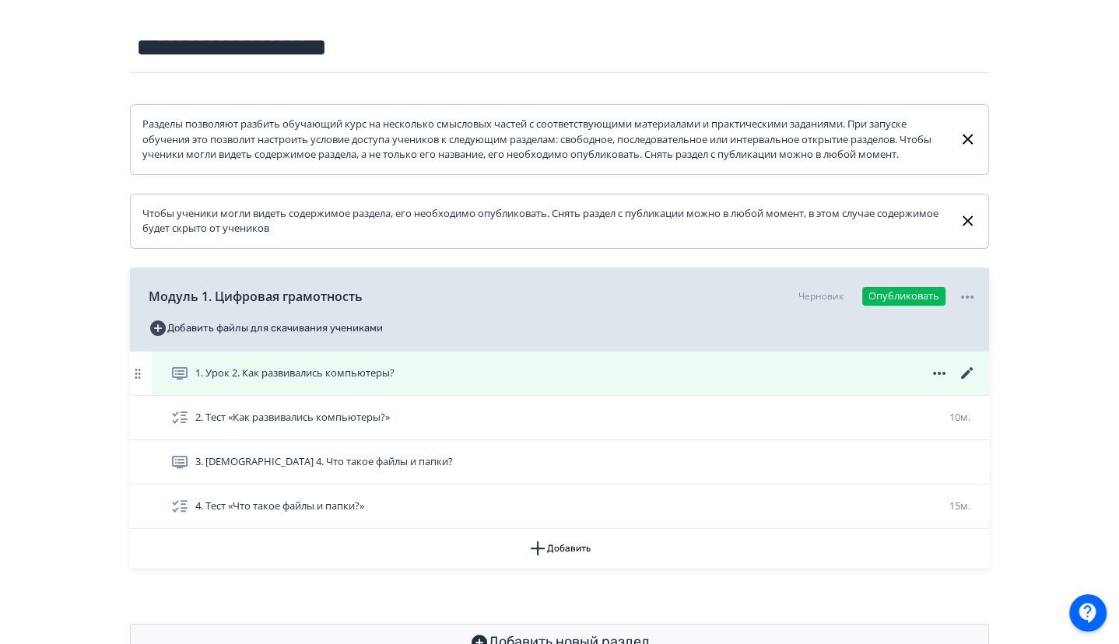
click at [968, 378] on icon at bounding box center [967, 373] width 19 height 19
